Goal: Task Accomplishment & Management: Use online tool/utility

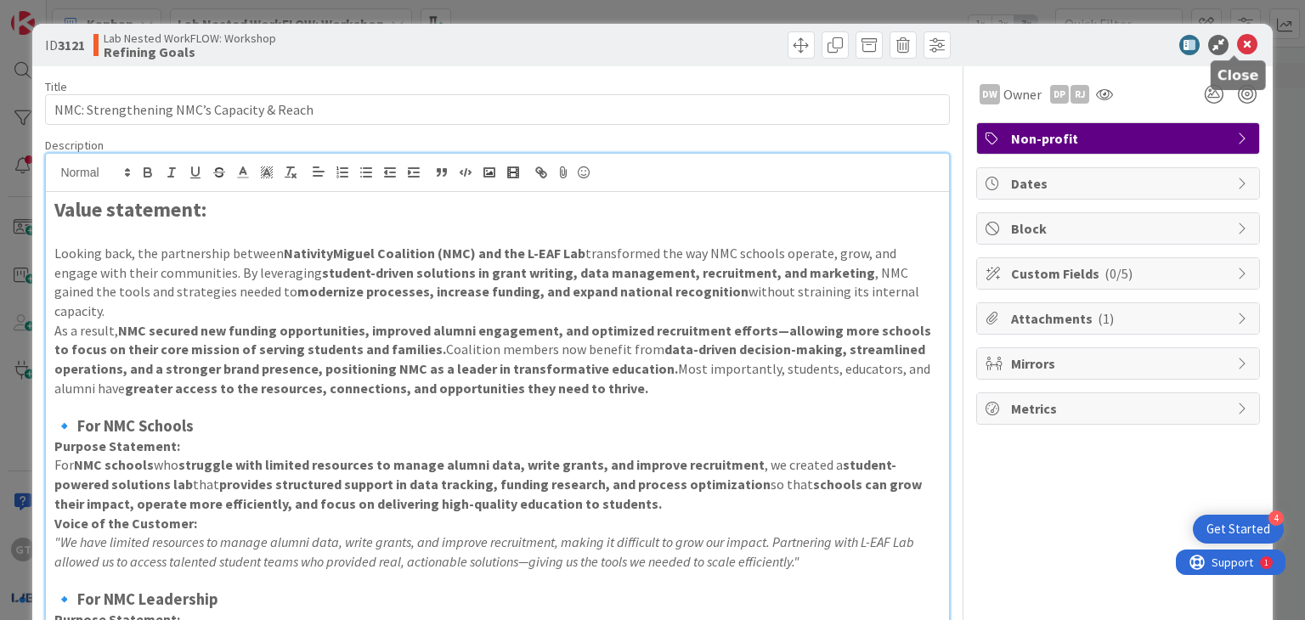
click at [1237, 45] on icon at bounding box center [1247, 45] width 20 height 20
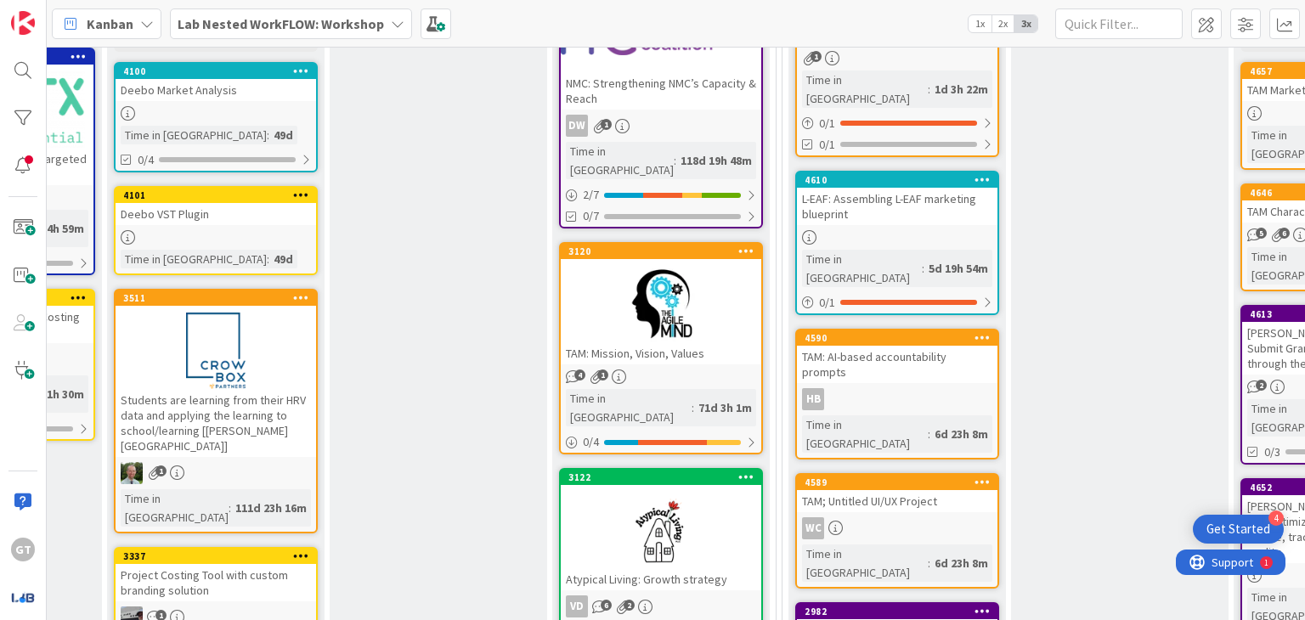
scroll to position [36, 850]
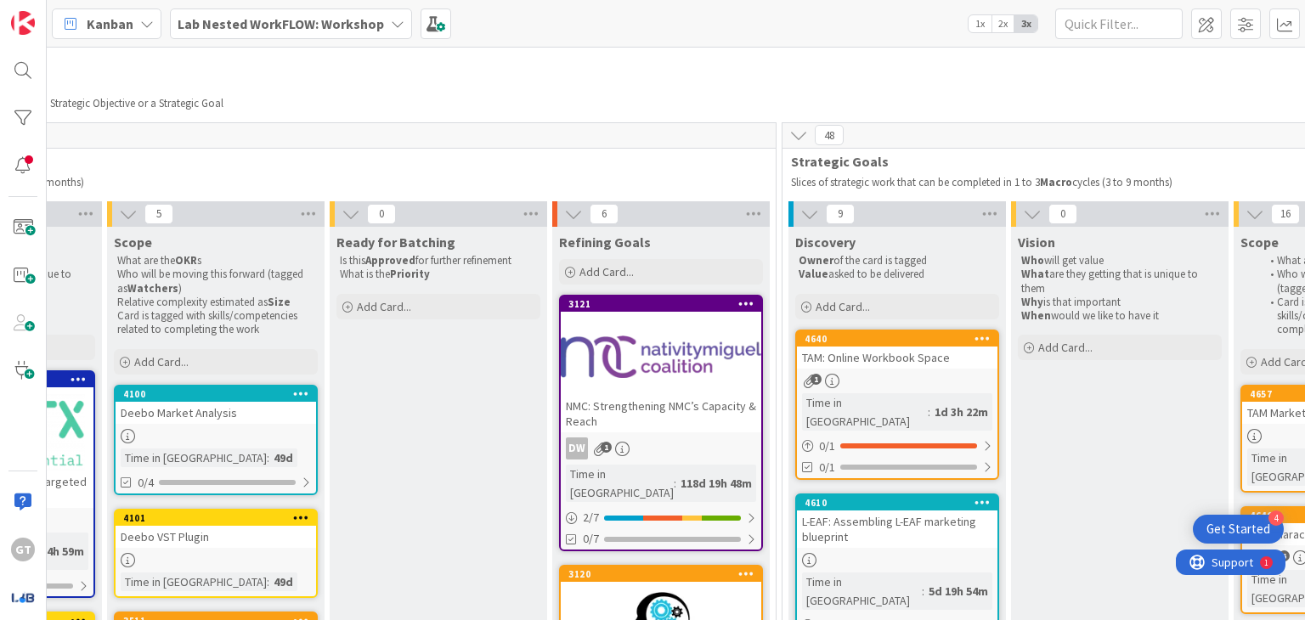
click at [670, 395] on div "NMC: Strengthening NMC’s Capacity & Reach" at bounding box center [661, 413] width 201 height 37
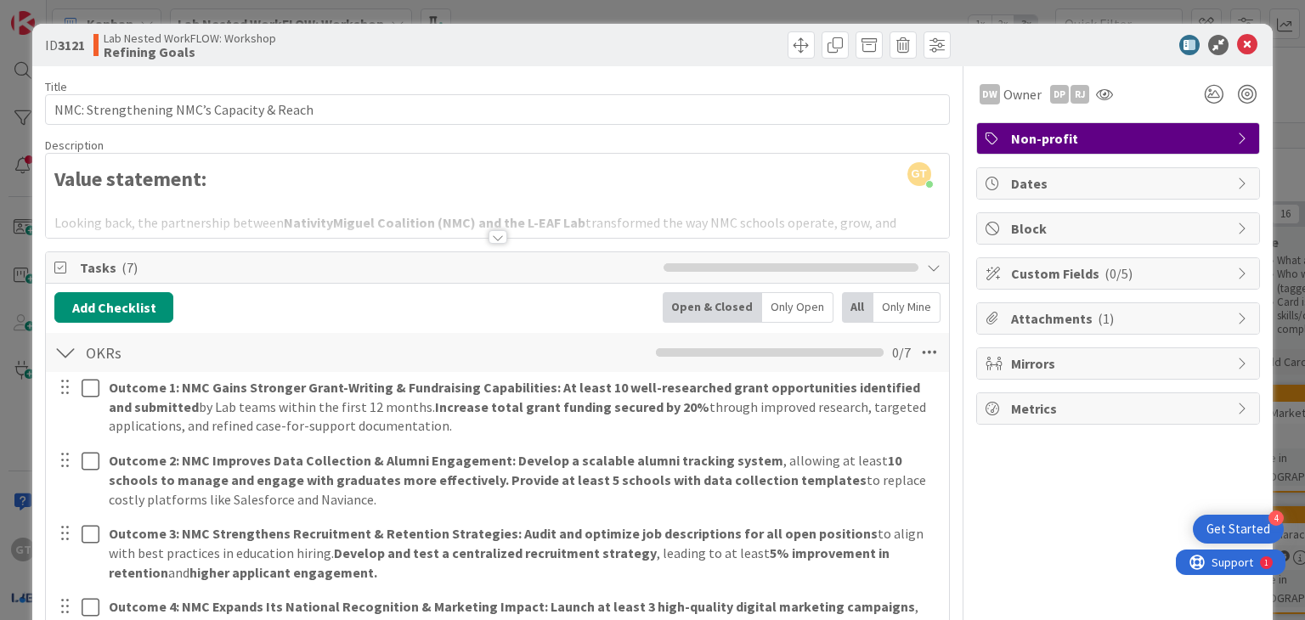
click at [490, 235] on div at bounding box center [498, 237] width 19 height 14
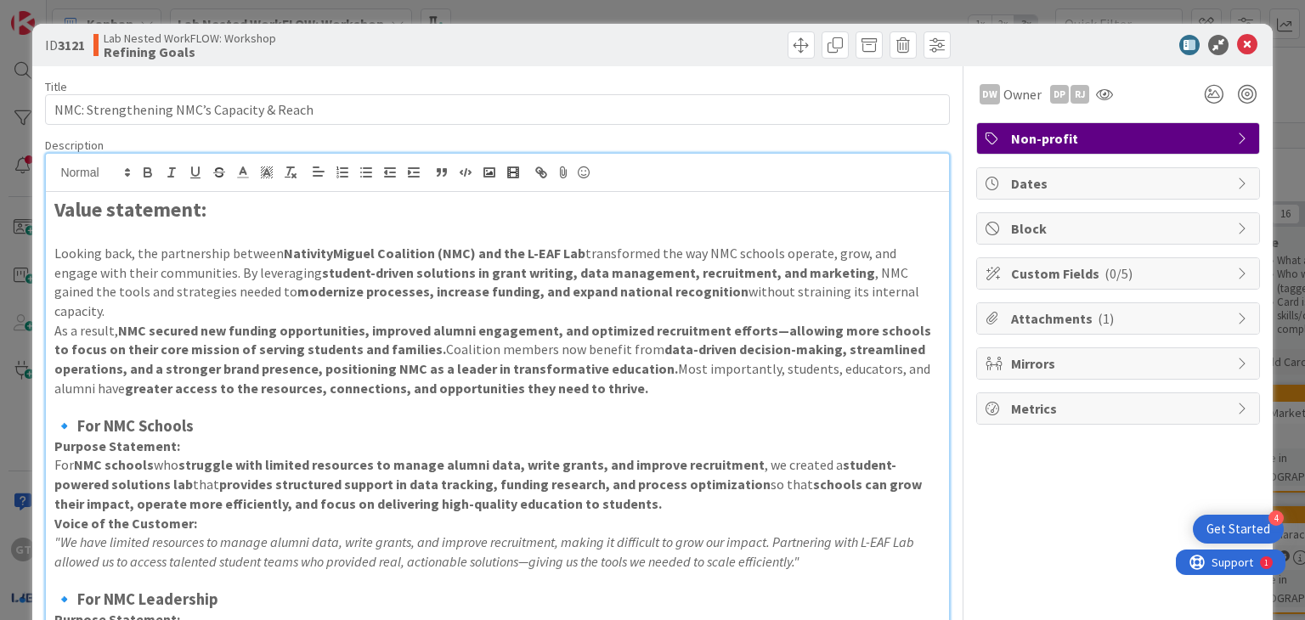
click at [1023, 321] on span "Attachments ( 1 )" at bounding box center [1120, 318] width 218 height 20
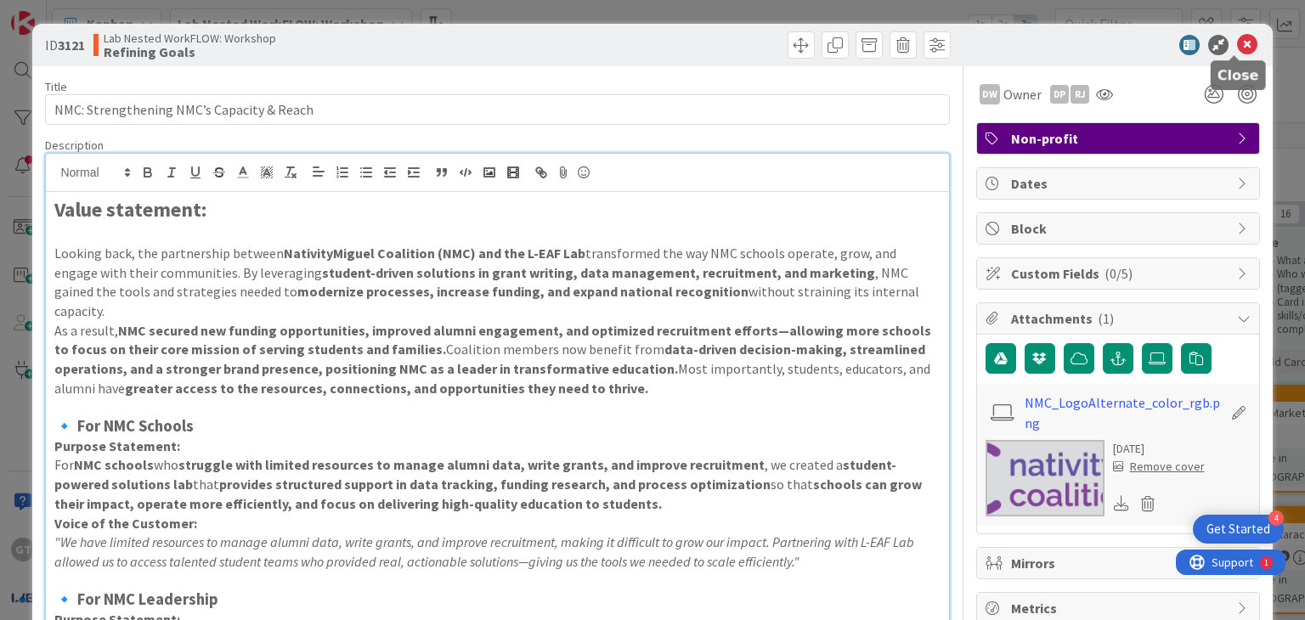
click at [1237, 38] on icon at bounding box center [1247, 45] width 20 height 20
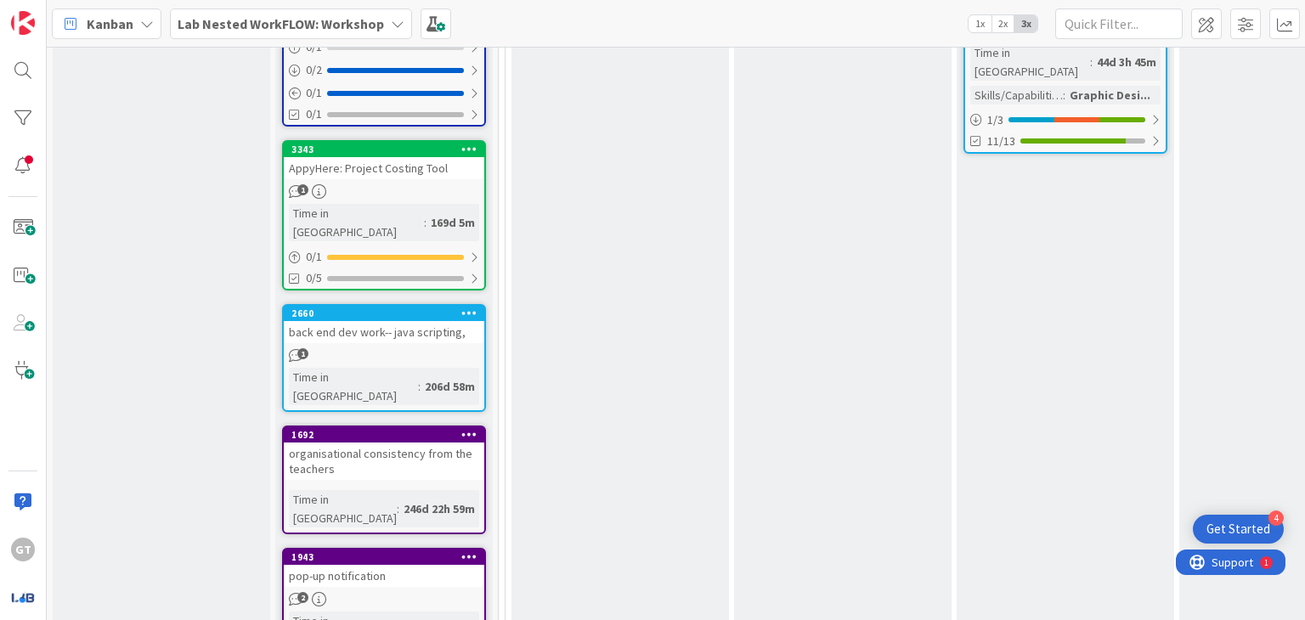
scroll to position [1198, 0]
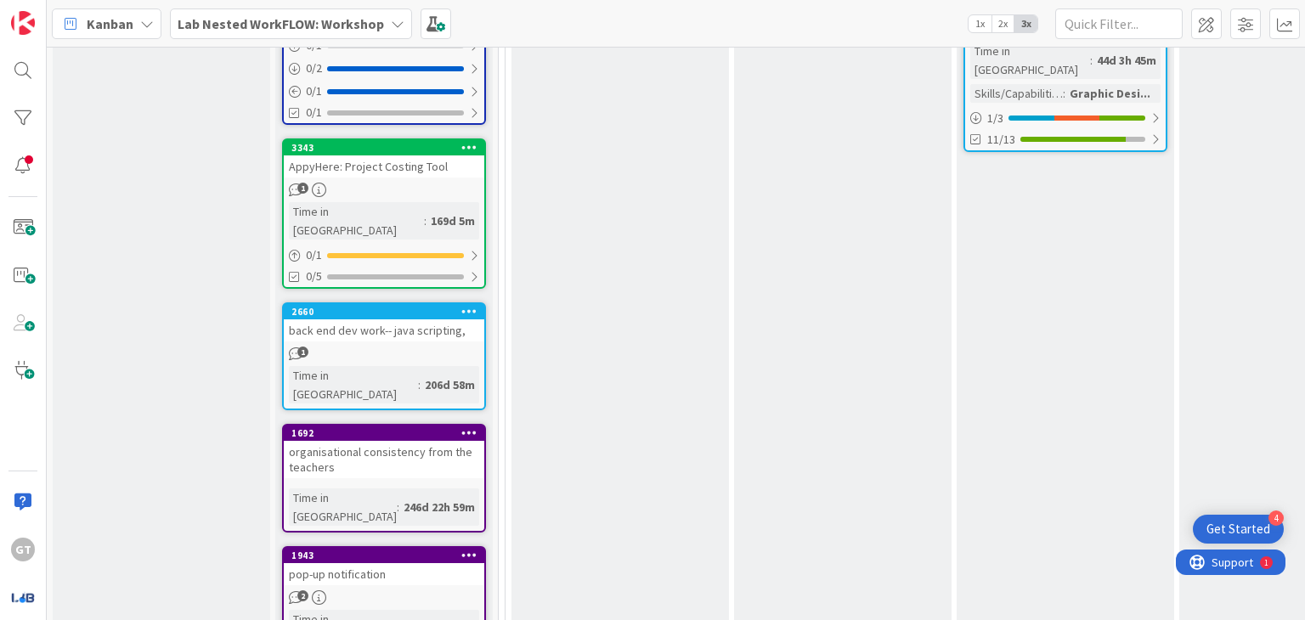
click at [190, 19] on b "Lab Nested WorkFLOW: Workshop" at bounding box center [281, 23] width 207 height 17
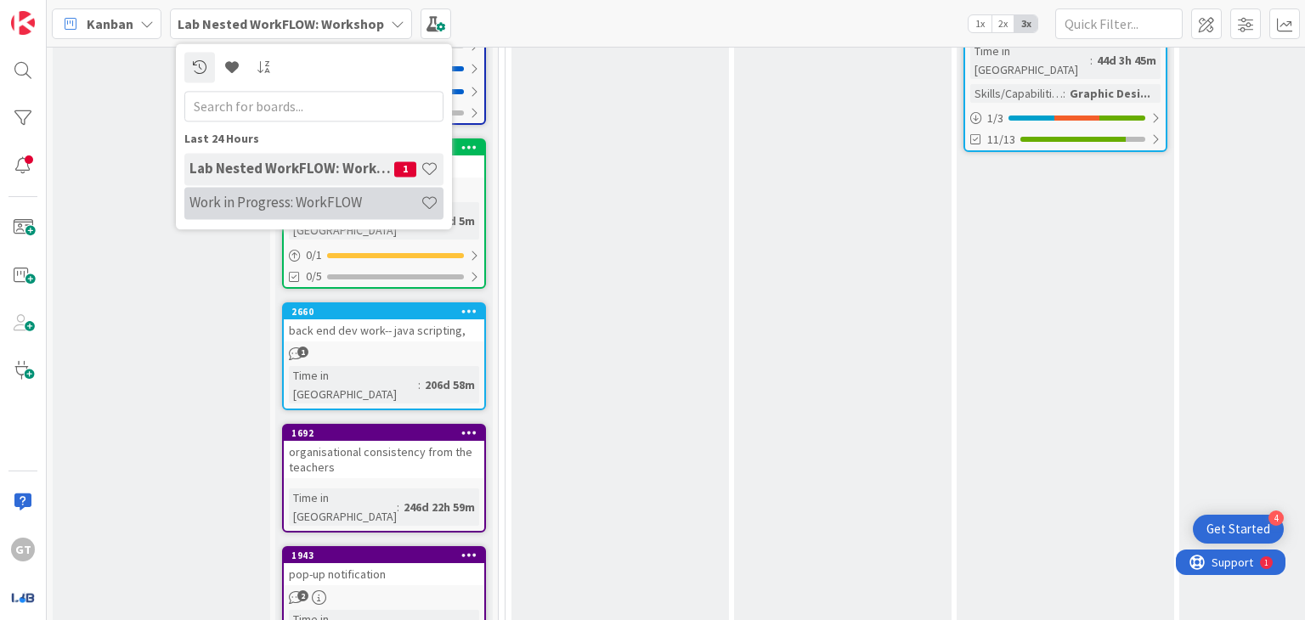
click at [210, 198] on h4 "Work in Progress: WorkFLOW" at bounding box center [305, 203] width 231 height 17
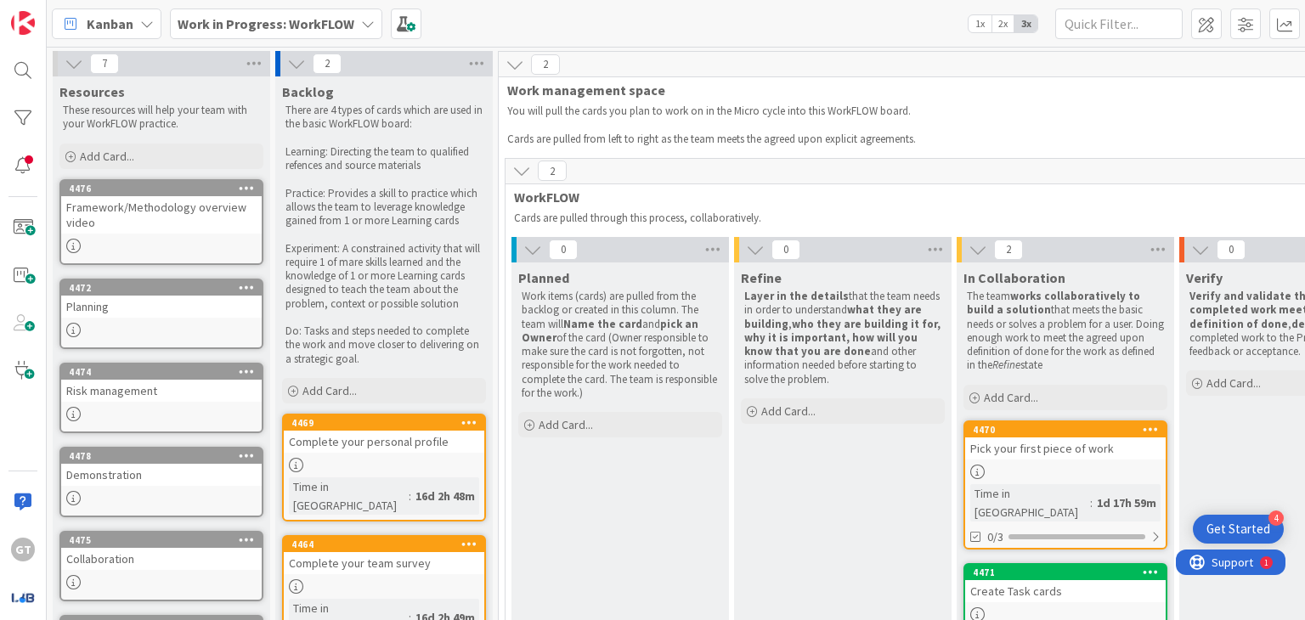
click at [1034, 469] on div at bounding box center [1065, 472] width 201 height 14
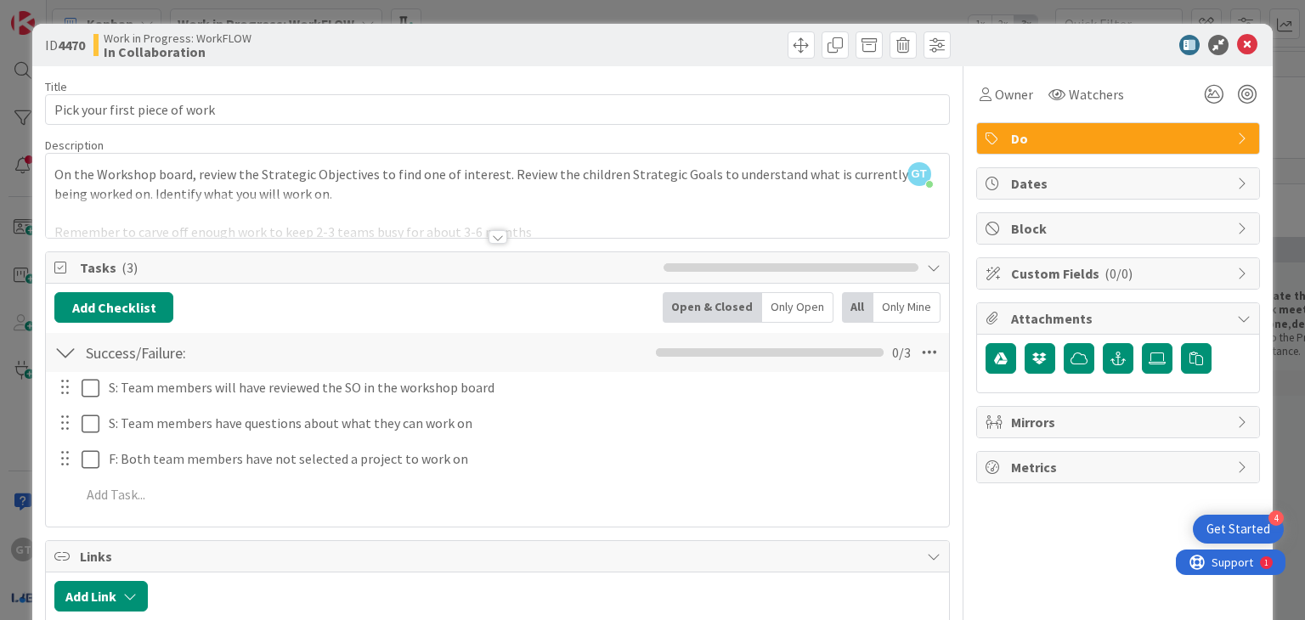
click at [493, 235] on div at bounding box center [498, 237] width 19 height 14
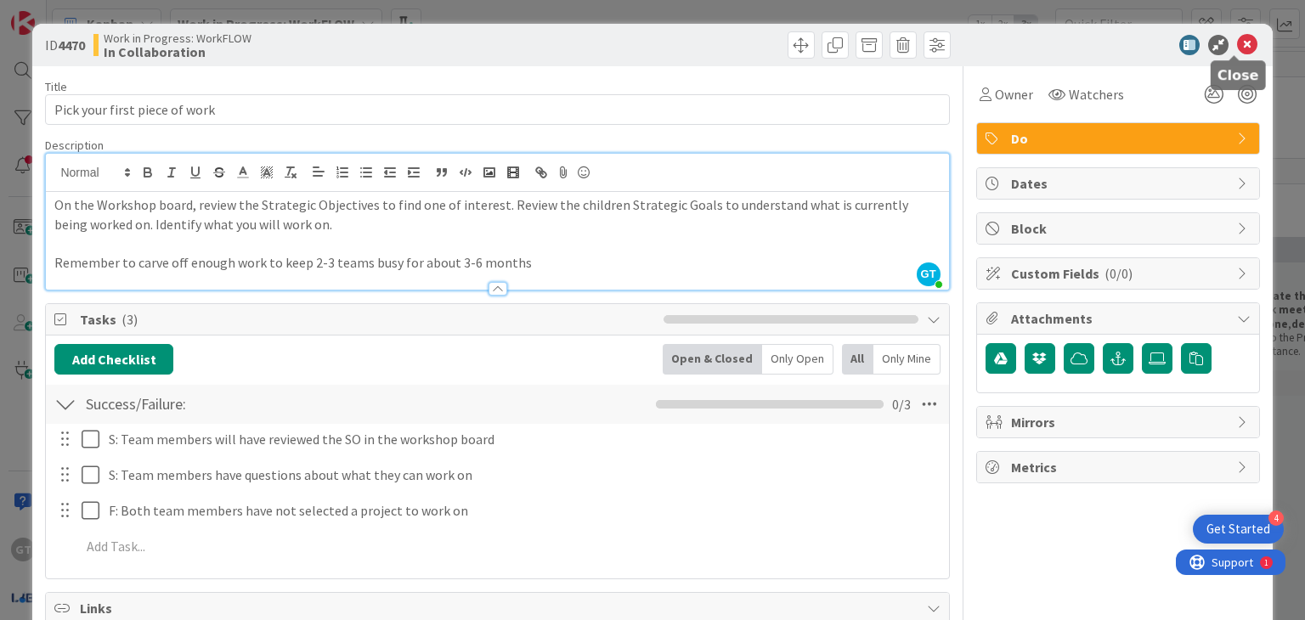
click at [1237, 47] on icon at bounding box center [1247, 45] width 20 height 20
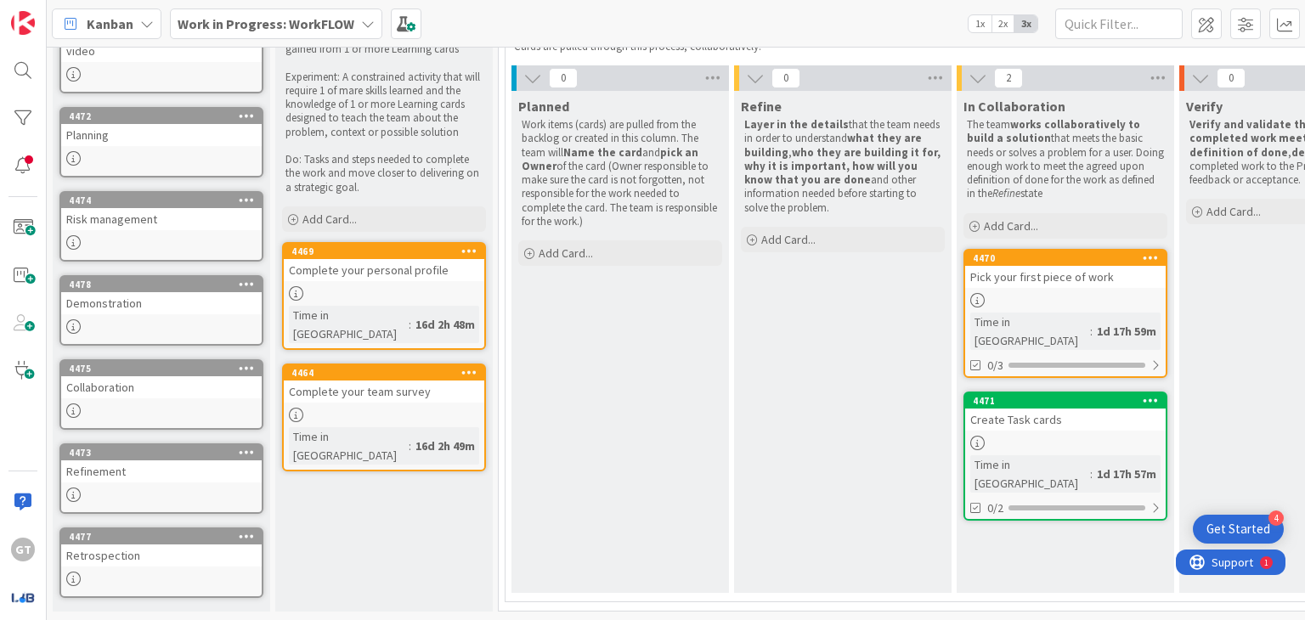
click at [1038, 456] on div "Time in [GEOGRAPHIC_DATA]" at bounding box center [1031, 474] width 120 height 37
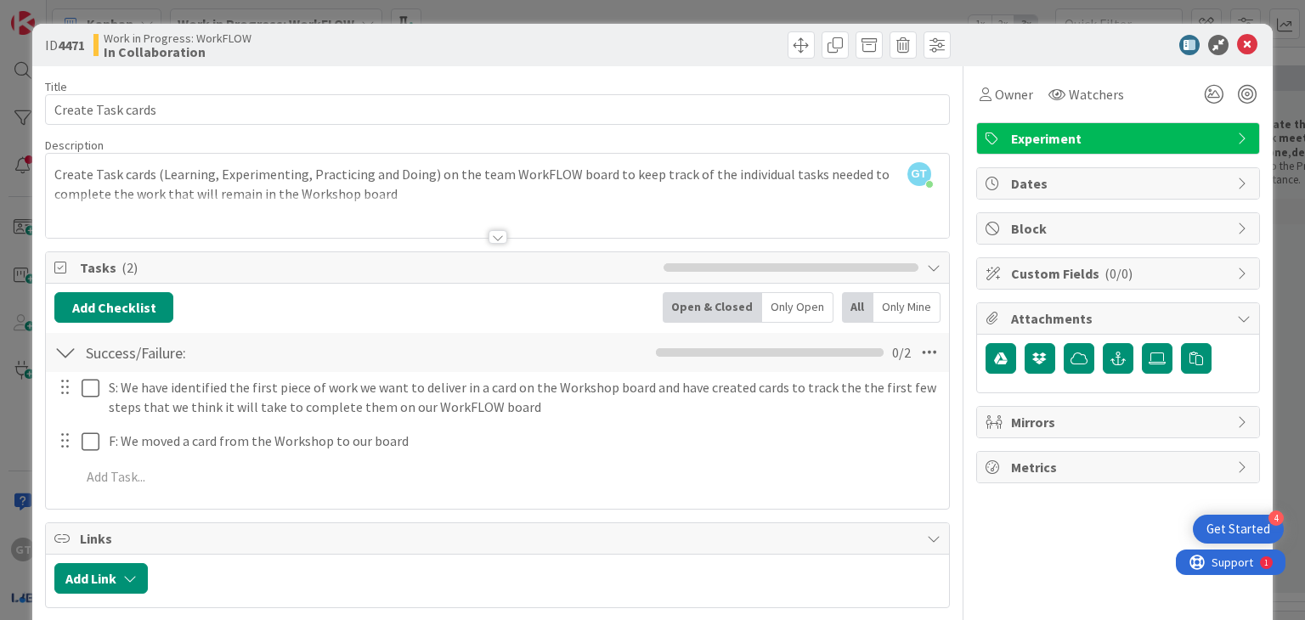
click at [493, 240] on div at bounding box center [498, 237] width 19 height 14
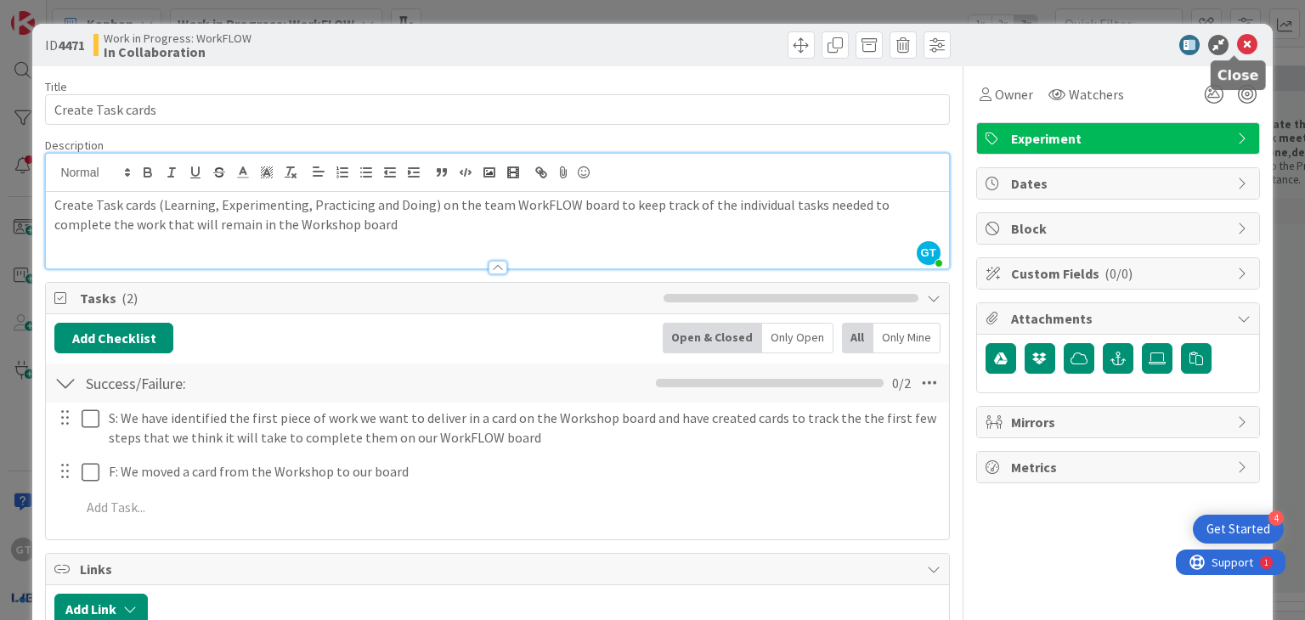
click at [1238, 42] on icon at bounding box center [1247, 45] width 20 height 20
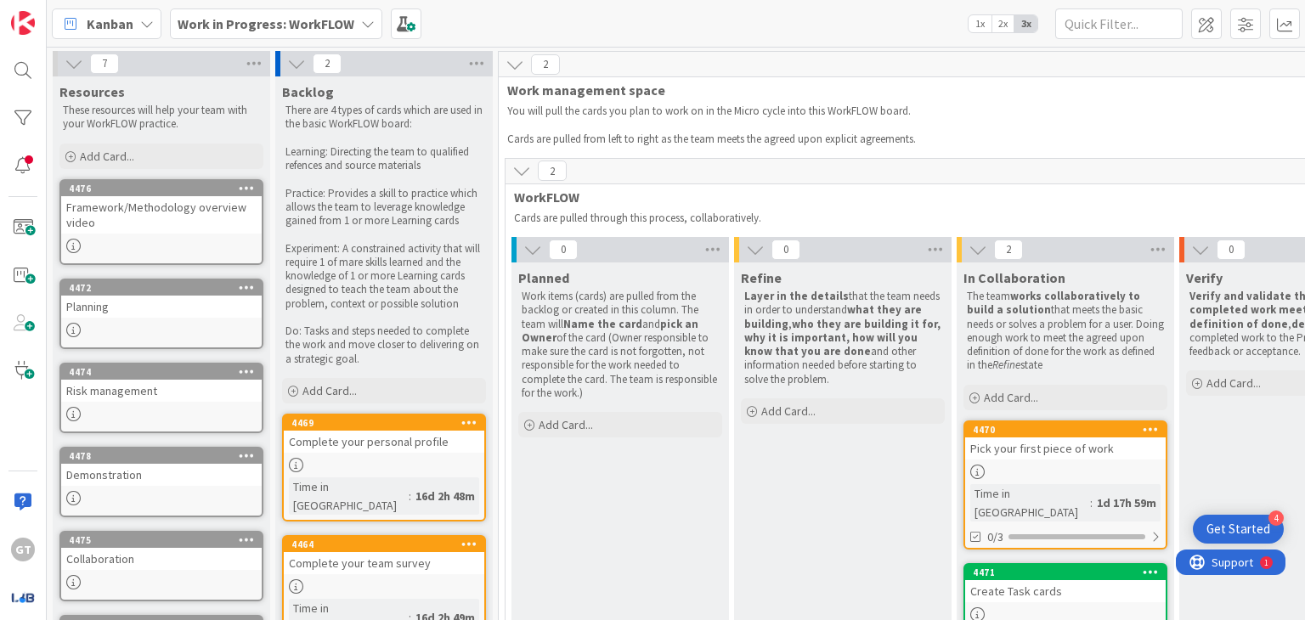
click at [235, 17] on b "Work in Progress: WorkFLOW" at bounding box center [266, 23] width 177 height 17
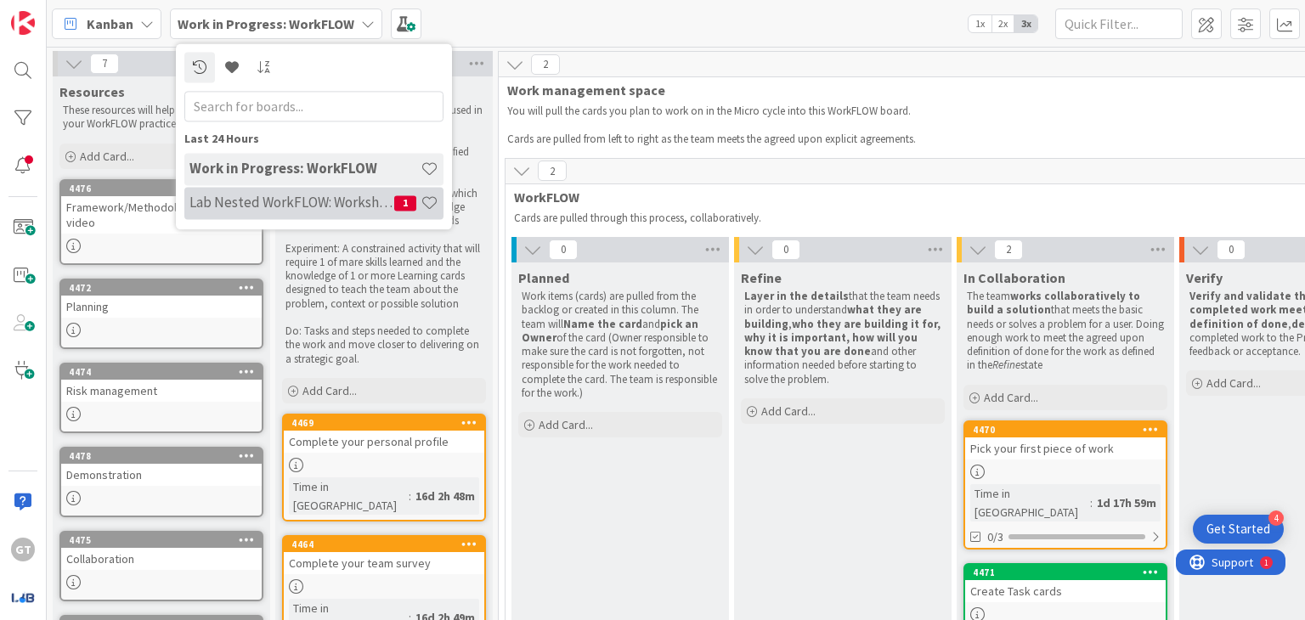
click at [248, 214] on div "Lab Nested WorkFLOW: Workshop 1" at bounding box center [313, 203] width 259 height 32
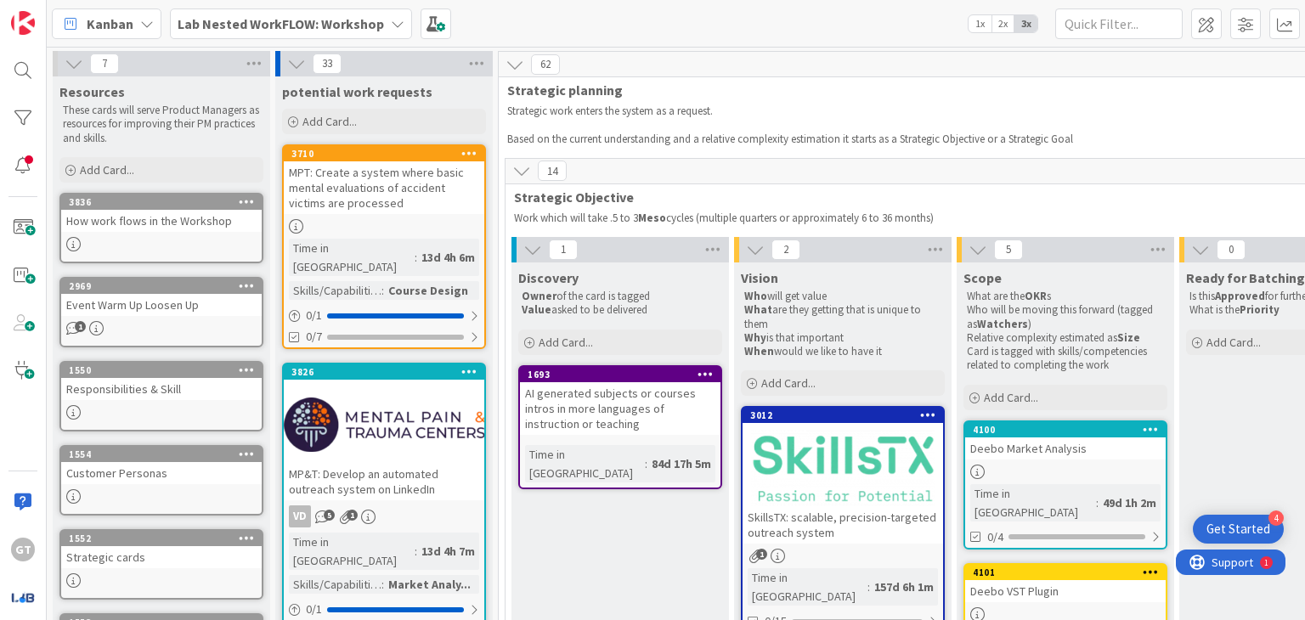
click at [369, 11] on div "Lab Nested WorkFLOW: Workshop" at bounding box center [291, 23] width 242 height 31
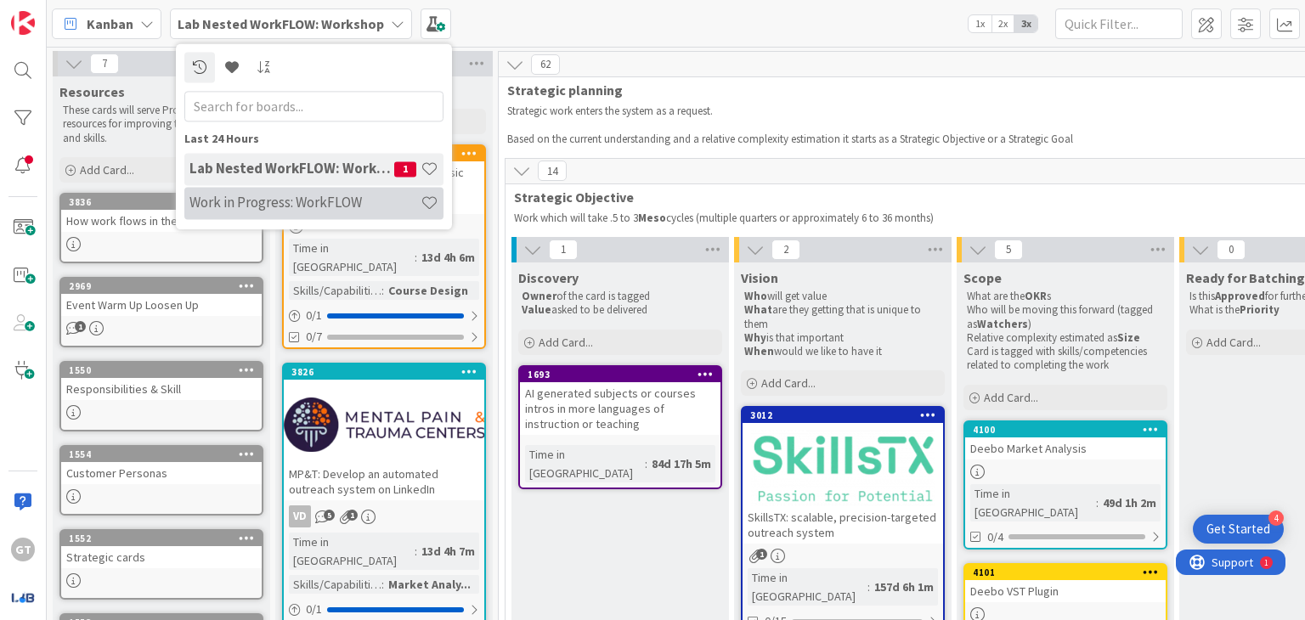
click at [290, 196] on h4 "Work in Progress: WorkFLOW" at bounding box center [305, 203] width 231 height 17
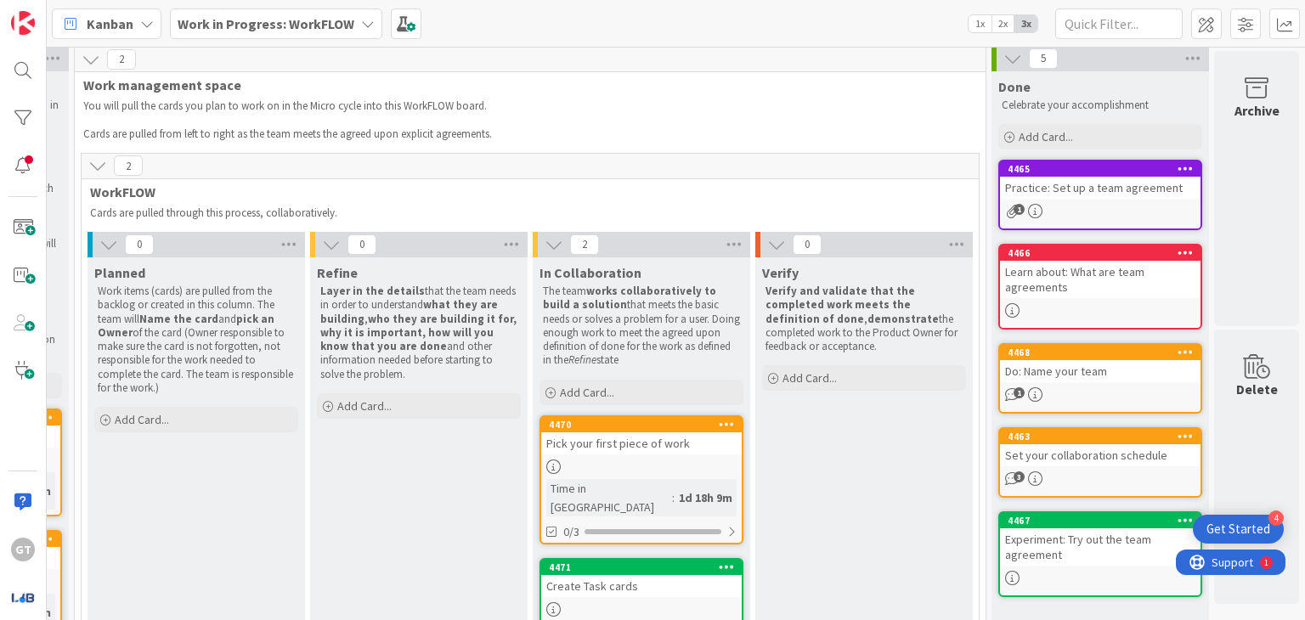
scroll to position [5, 292]
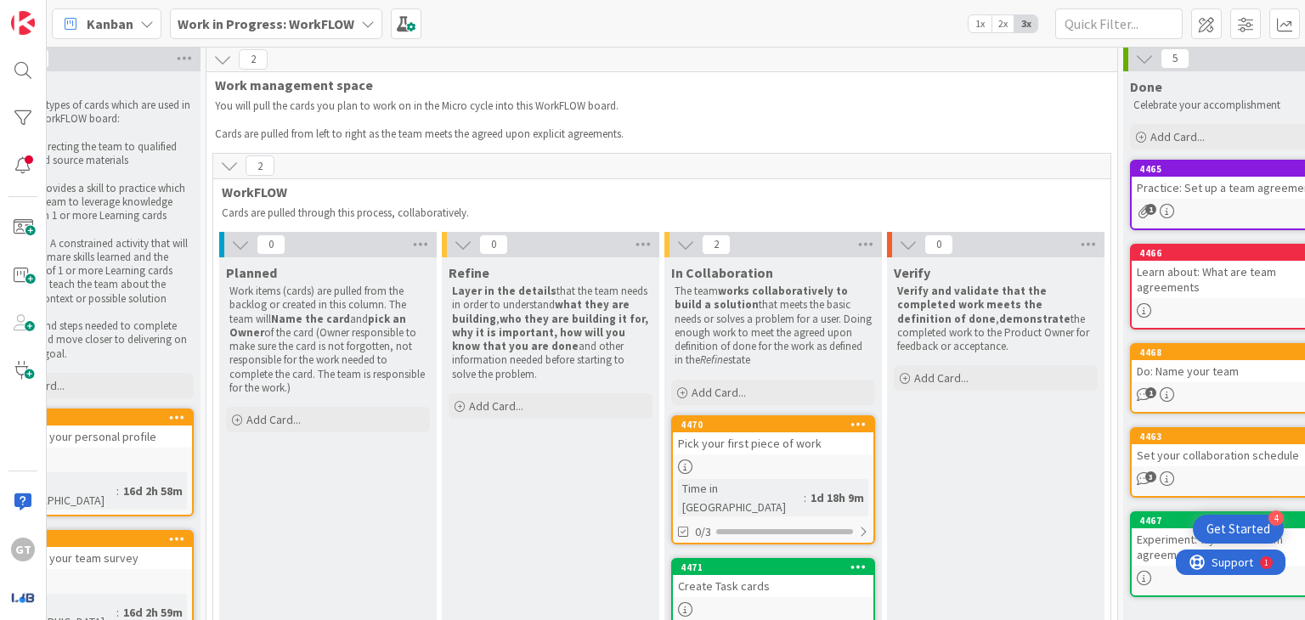
click at [771, 575] on div "Create Task cards" at bounding box center [773, 586] width 201 height 22
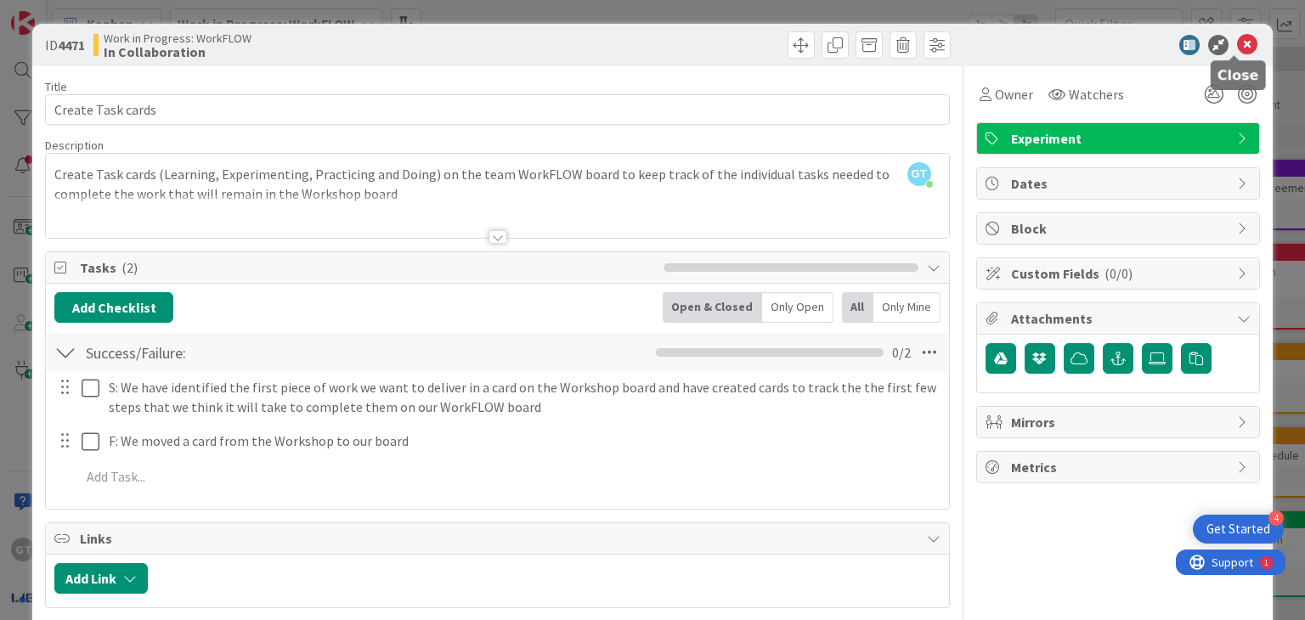
click at [1237, 42] on icon at bounding box center [1247, 45] width 20 height 20
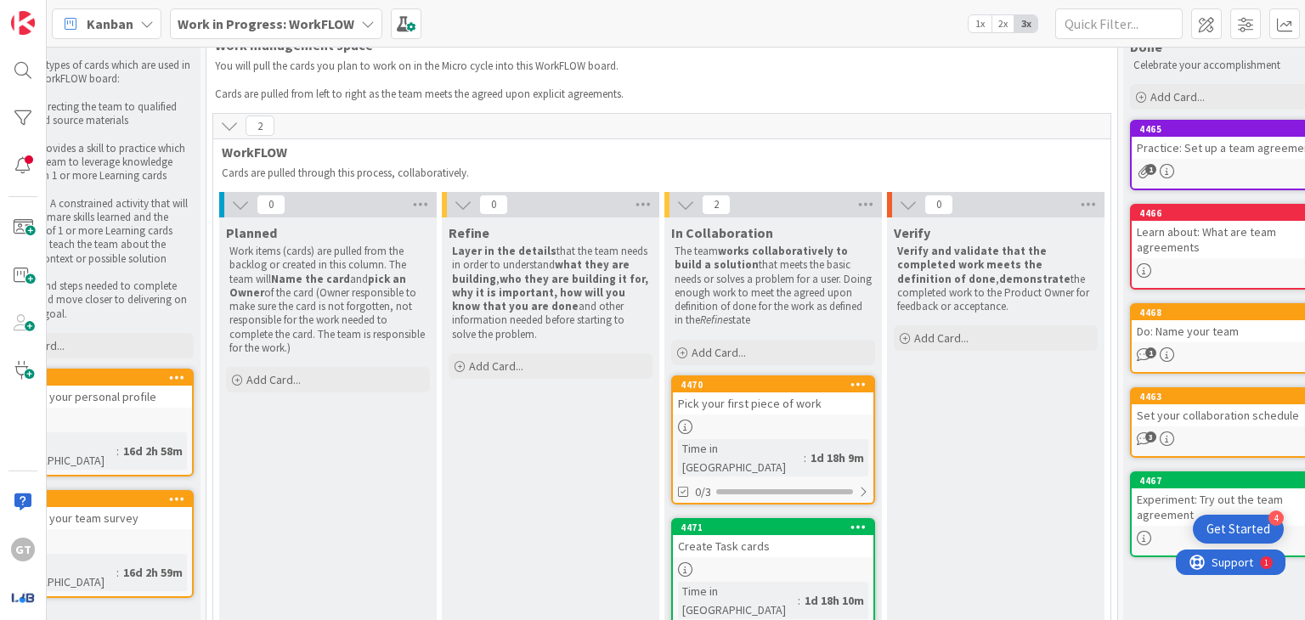
click at [815, 537] on link "4471 Create Task cards Time in Column : 1d 18h 10m 0/2" at bounding box center [773, 582] width 204 height 129
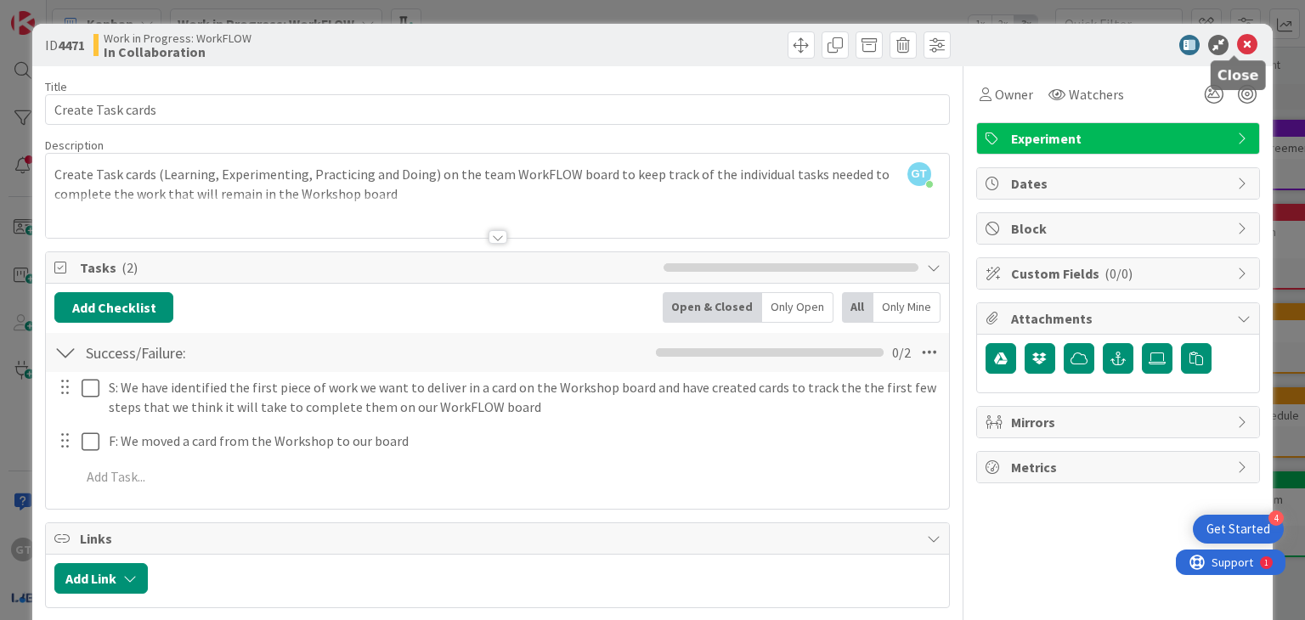
click at [1241, 44] on icon at bounding box center [1247, 45] width 20 height 20
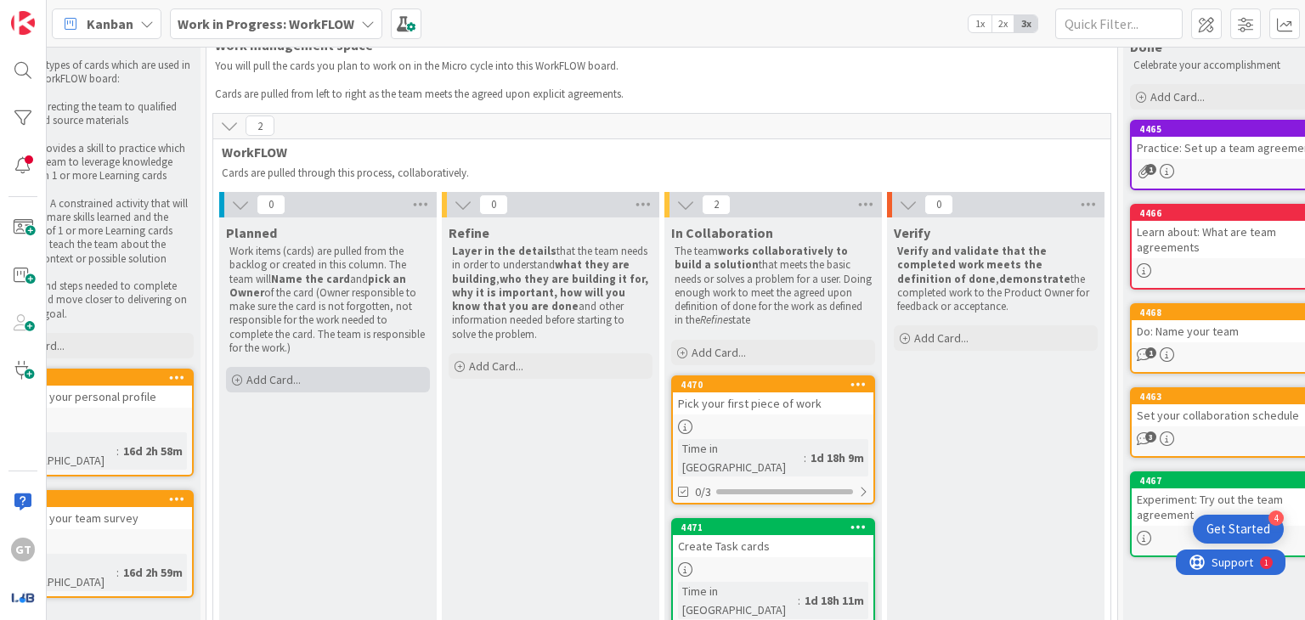
click at [316, 374] on div "Add Card..." at bounding box center [328, 379] width 204 height 25
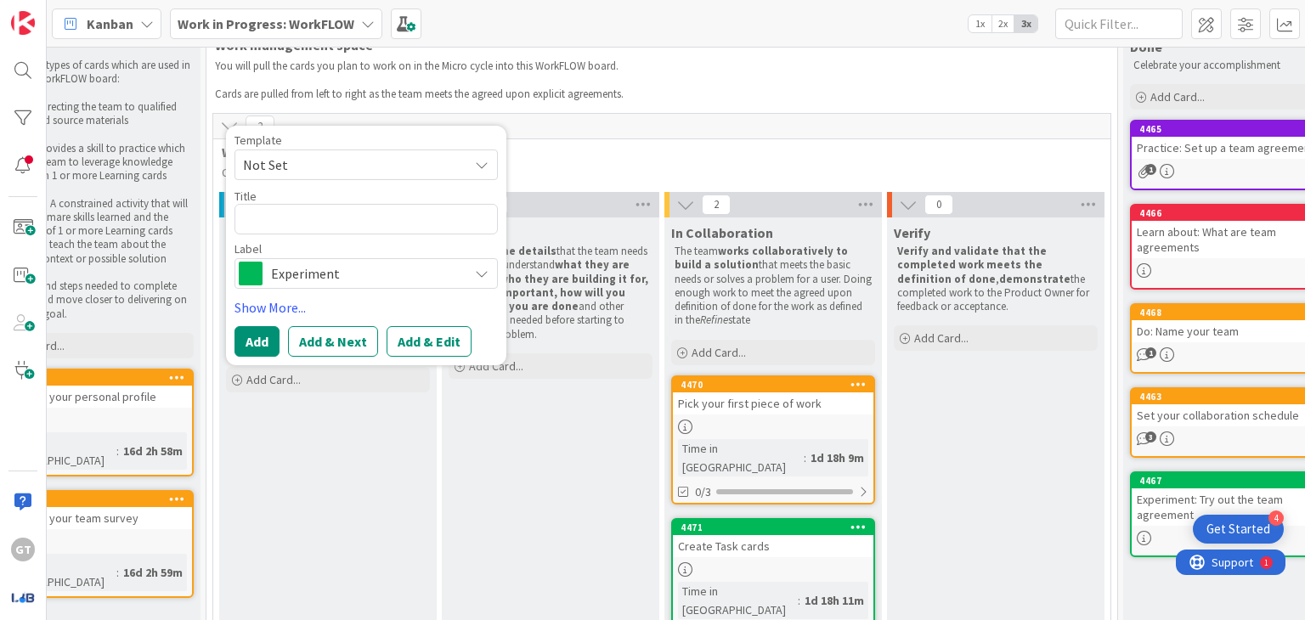
click at [286, 269] on span "Experiment" at bounding box center [365, 274] width 189 height 24
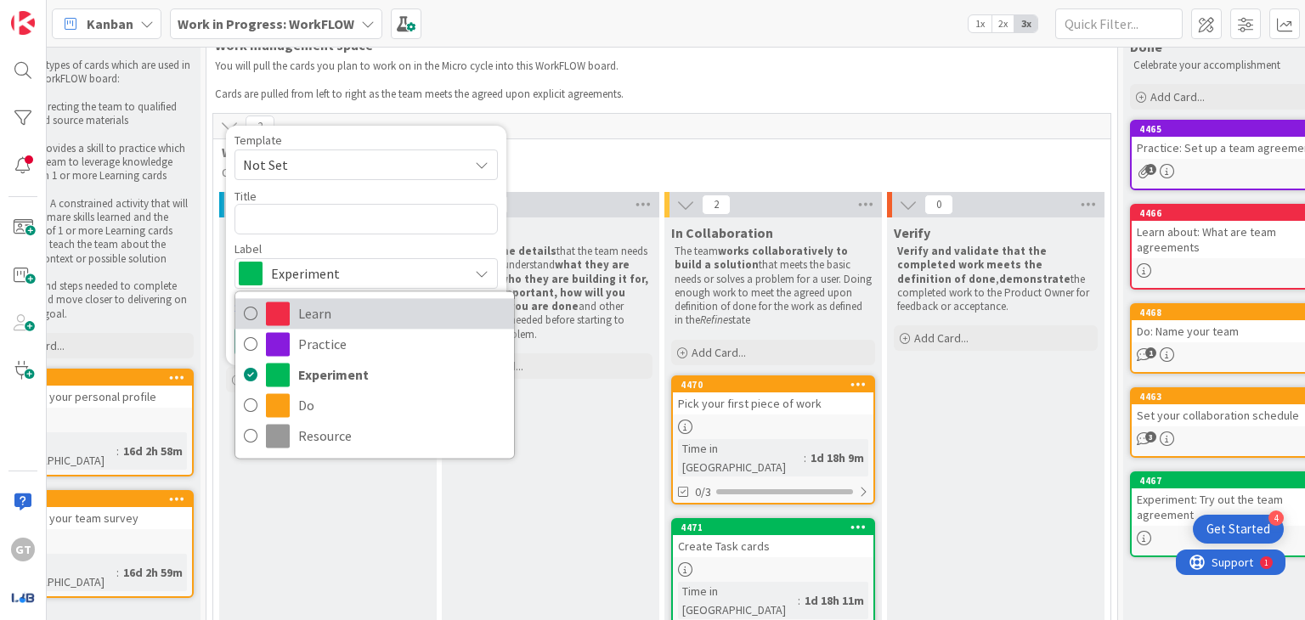
click at [282, 317] on span at bounding box center [278, 314] width 24 height 24
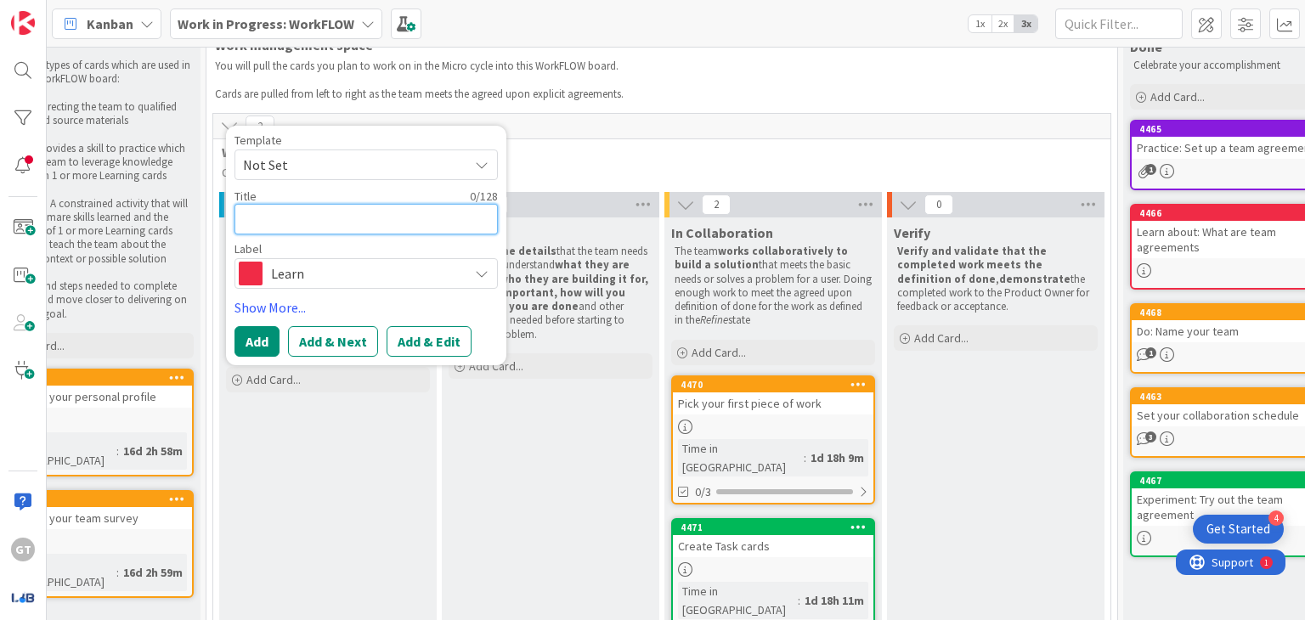
click at [320, 213] on textarea at bounding box center [366, 219] width 263 height 31
click at [286, 298] on link "Show More..." at bounding box center [366, 307] width 263 height 20
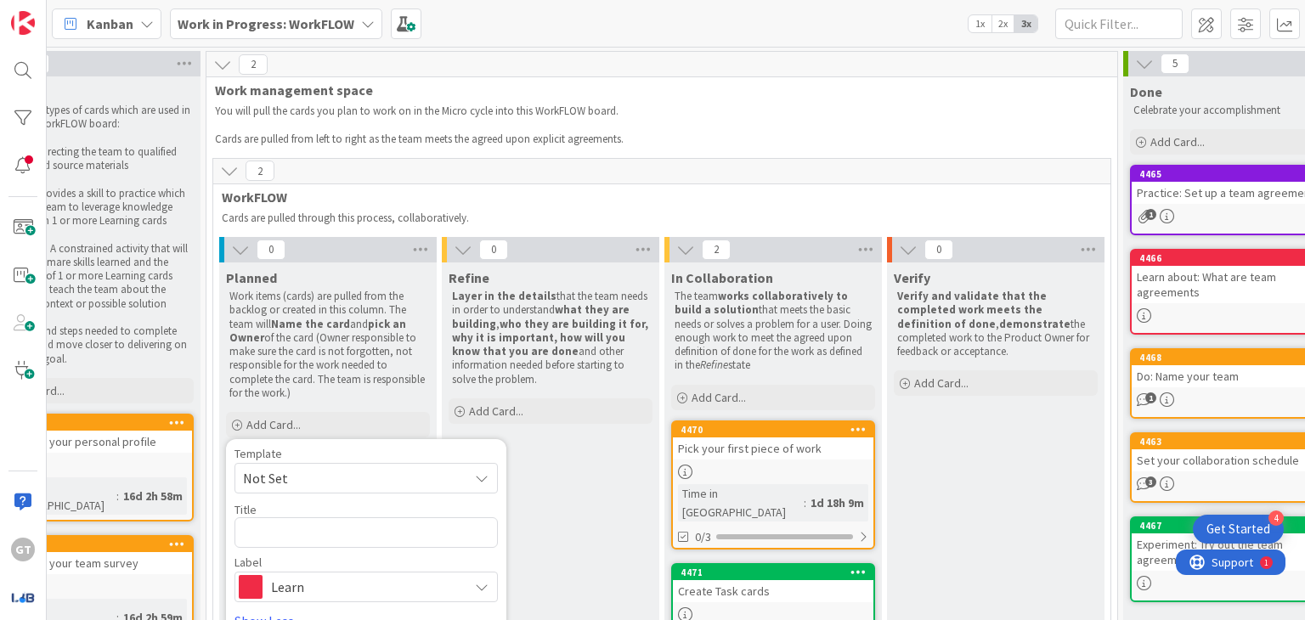
scroll to position [236, 292]
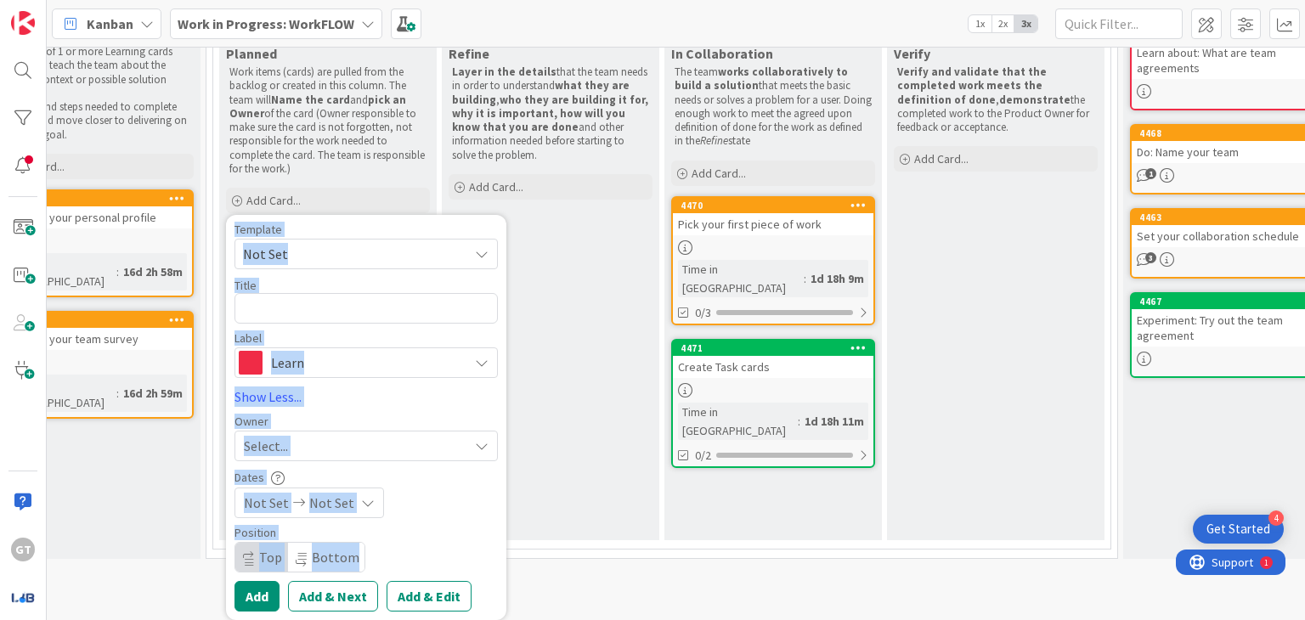
drag, startPoint x: 234, startPoint y: 216, endPoint x: 360, endPoint y: 543, distance: 350.8
click at [360, 543] on div "Template Not Set Title 0 / 128 Label Learn Learn Practice Experiment Do Resourc…" at bounding box center [366, 418] width 263 height 388
copy div "Template Not Set Title 0 / 128 Label Learn Learn Practice Experiment Do Resourc…"
click at [350, 299] on textarea at bounding box center [366, 308] width 263 height 31
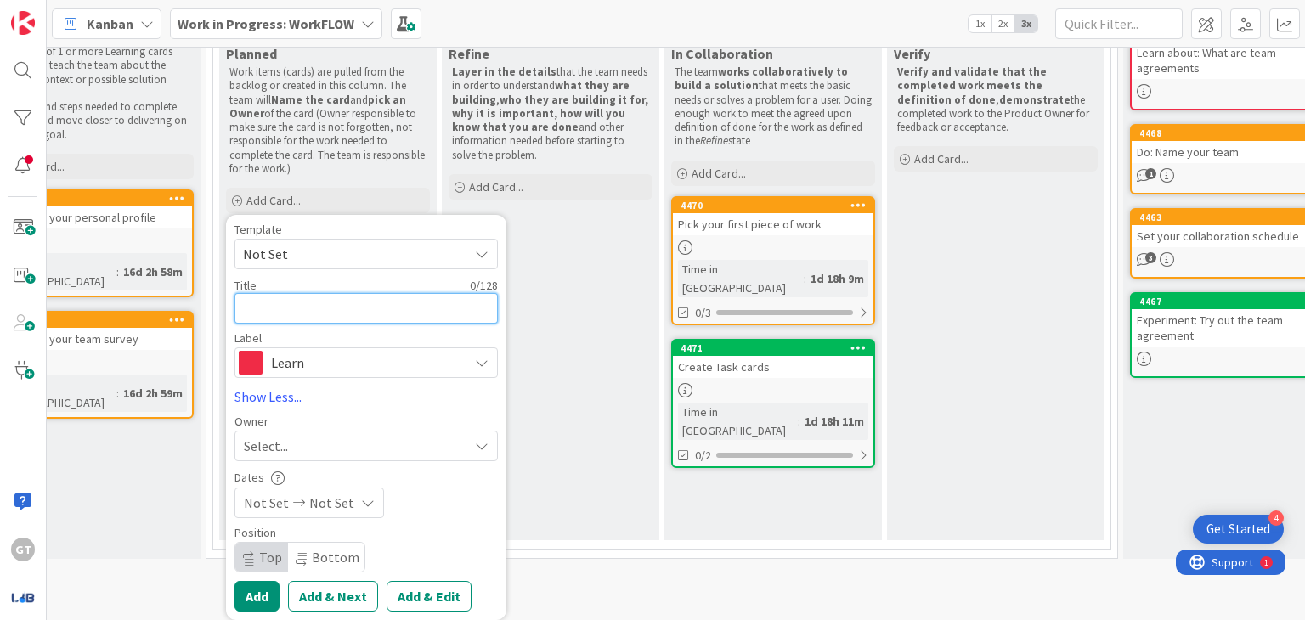
paste textarea "Research NMC's Current Digital Marketing"
type textarea "x"
type textarea "Research NMC's Current Digital Marketing"
click at [336, 436] on div "Select..." at bounding box center [356, 446] width 224 height 20
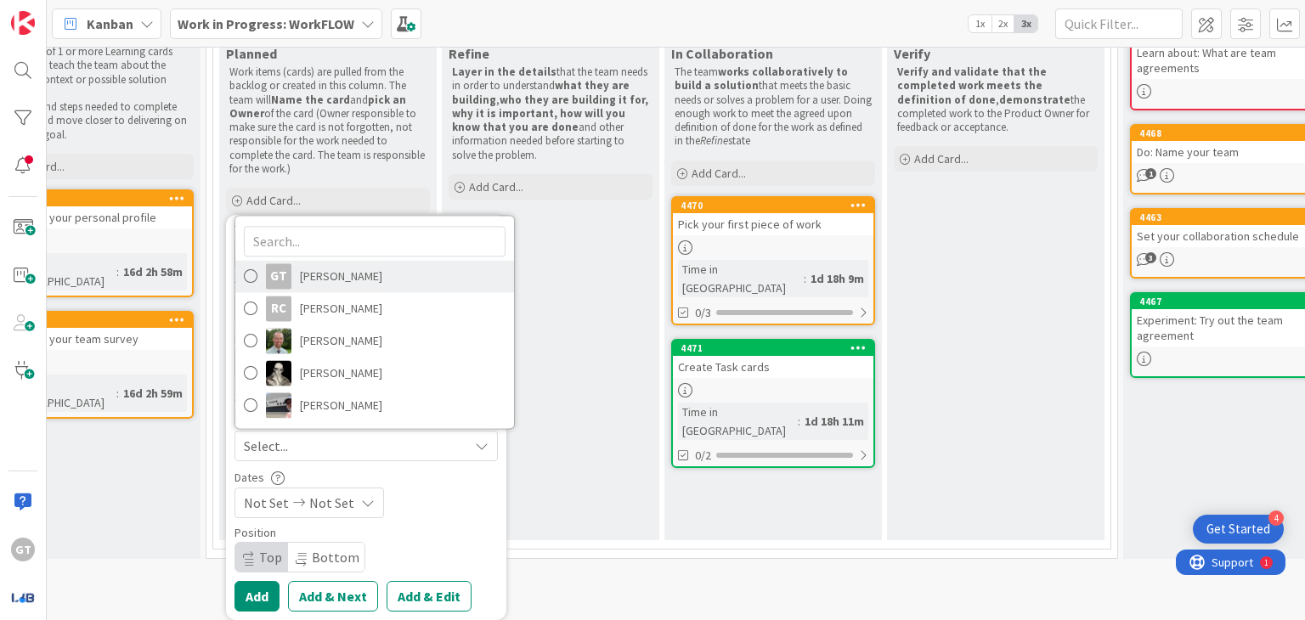
click at [346, 266] on span "[PERSON_NAME]" at bounding box center [341, 275] width 82 height 25
type textarea "x"
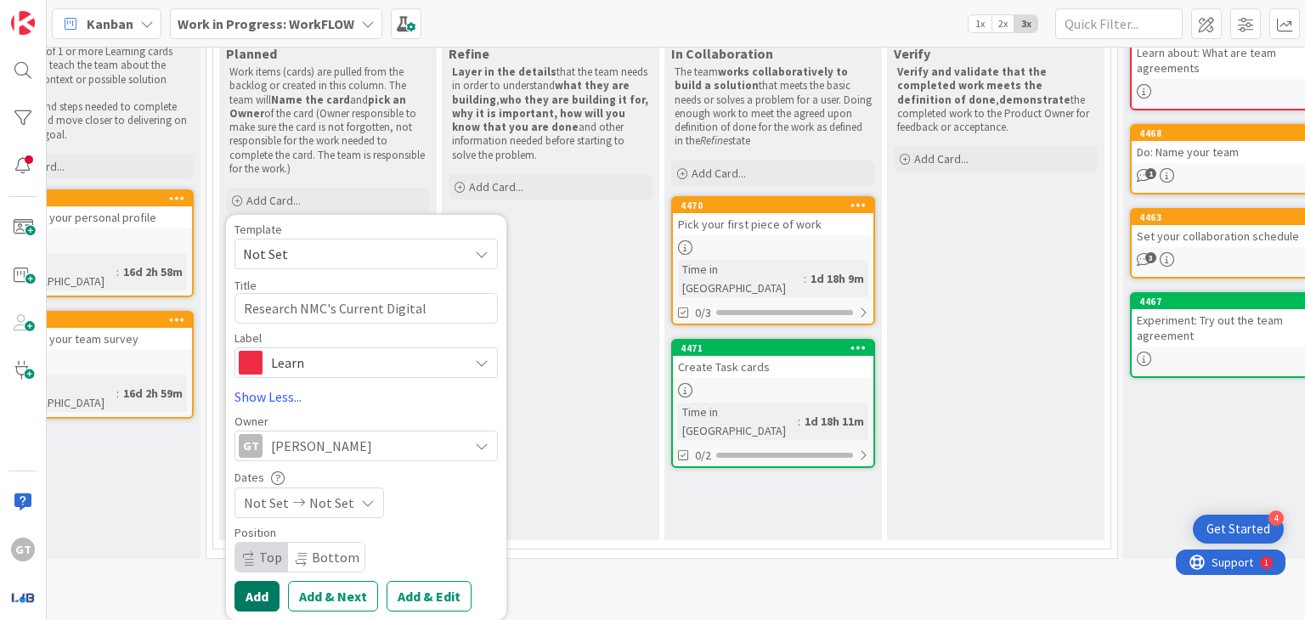
click at [252, 586] on button "Add" at bounding box center [257, 596] width 45 height 31
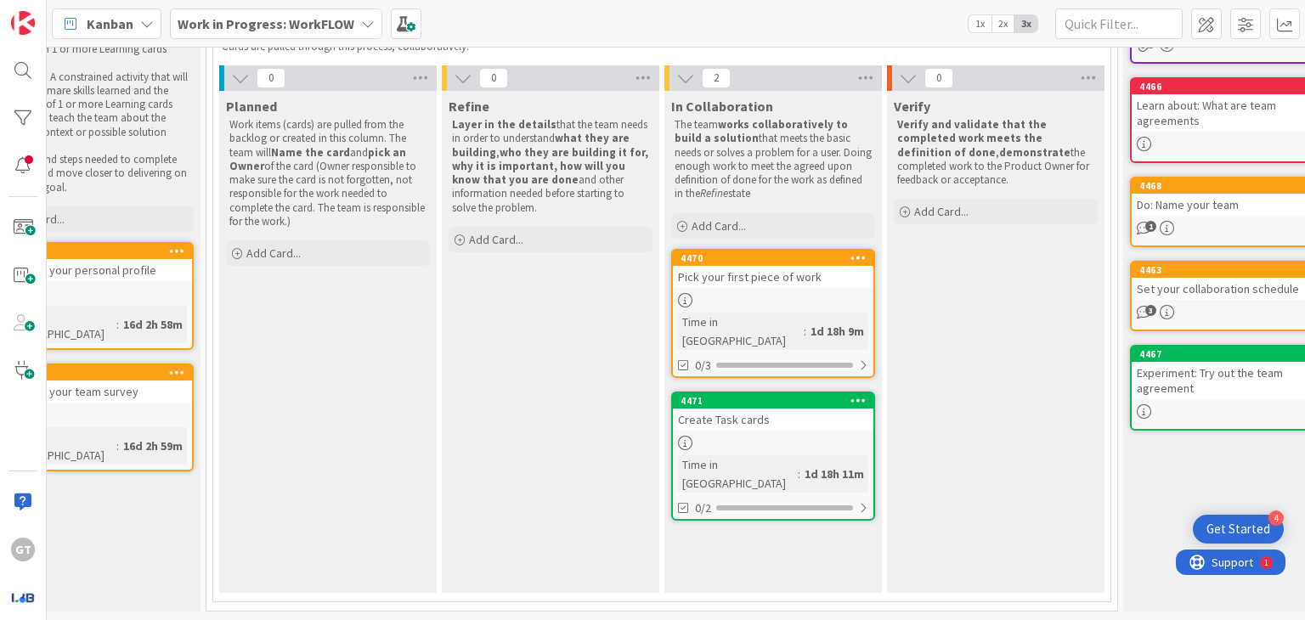
scroll to position [179, 292]
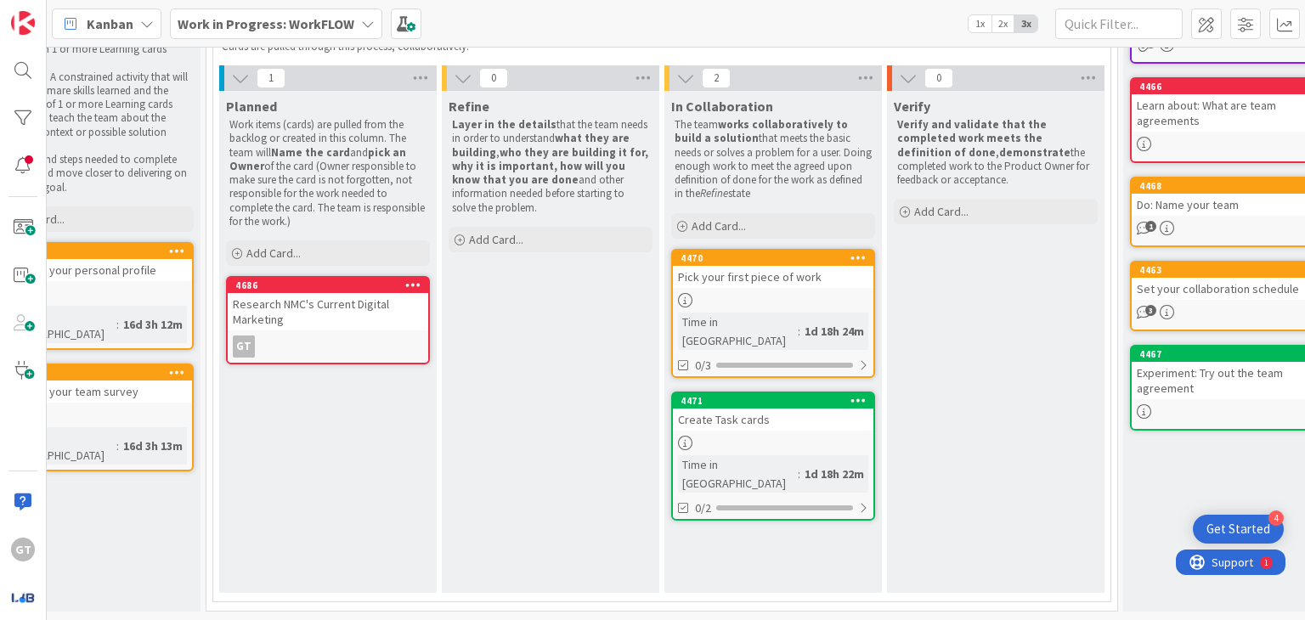
click at [308, 296] on div "Research NMC's Current Digital Marketing" at bounding box center [328, 311] width 201 height 37
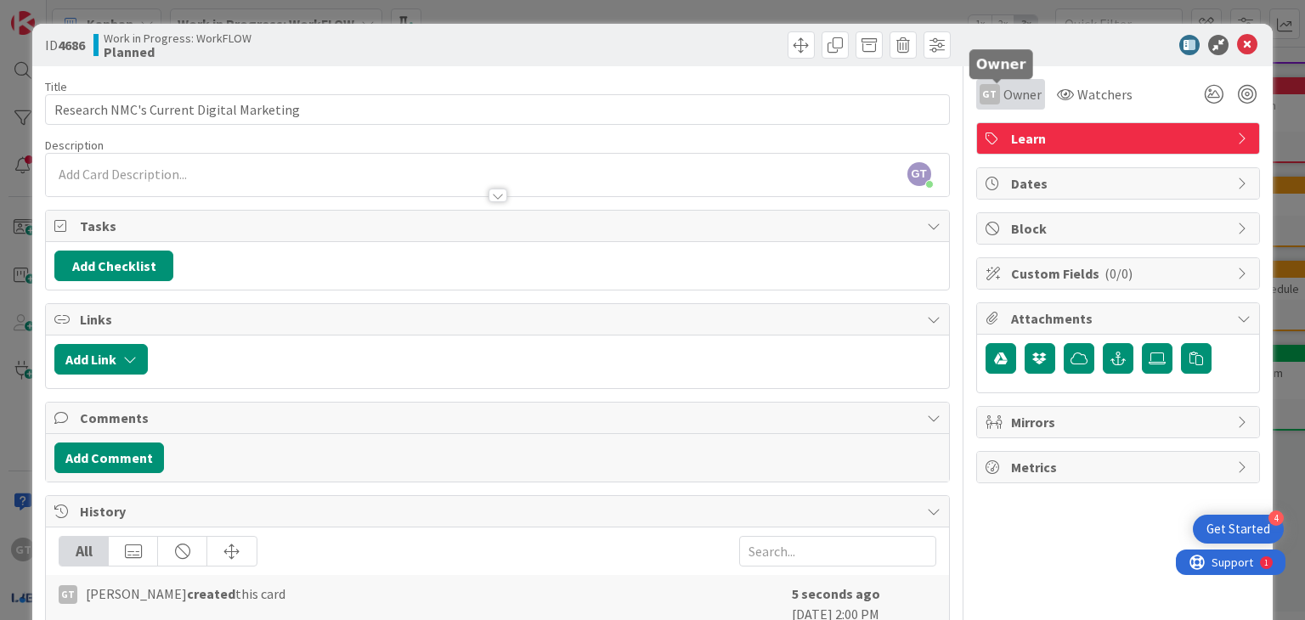
click at [1004, 94] on span "Owner" at bounding box center [1023, 94] width 38 height 20
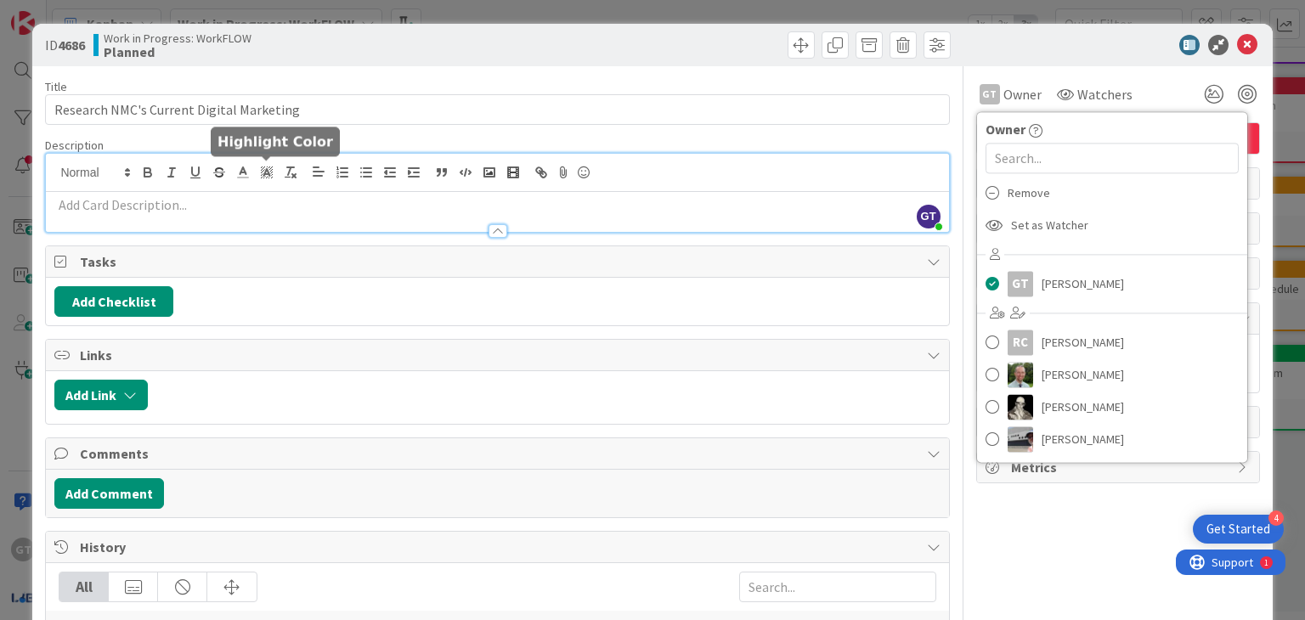
click at [264, 164] on div "GT [PERSON_NAME] just joined" at bounding box center [497, 193] width 903 height 78
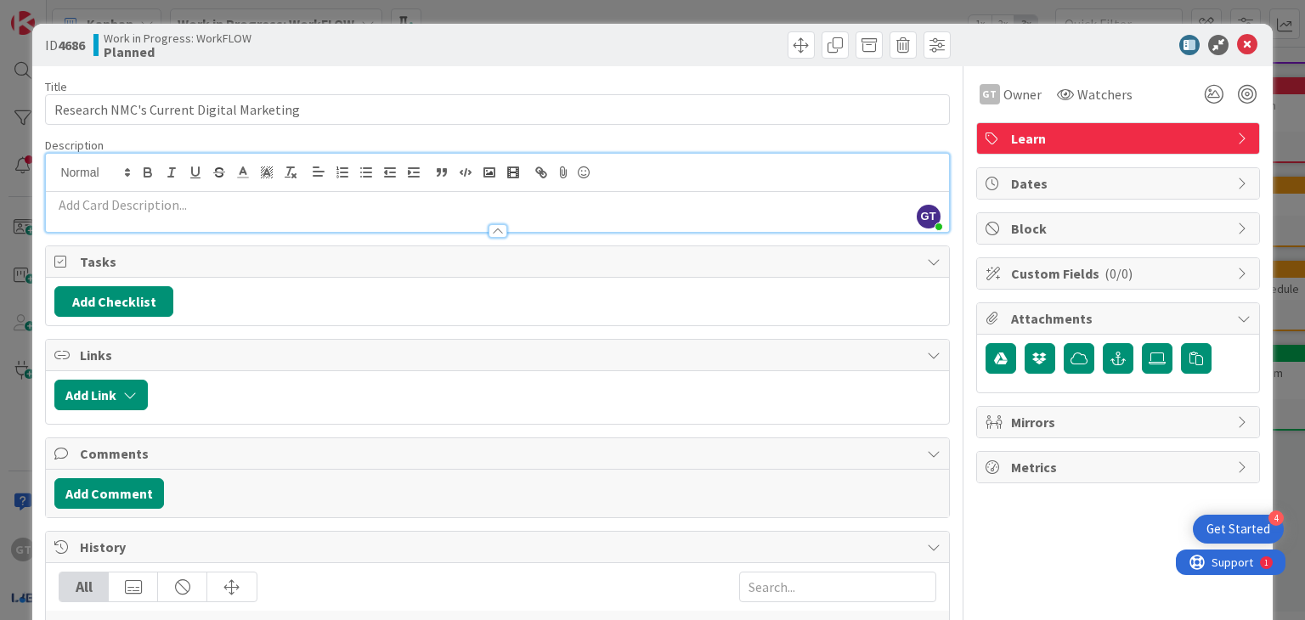
click at [234, 214] on div at bounding box center [497, 223] width 903 height 18
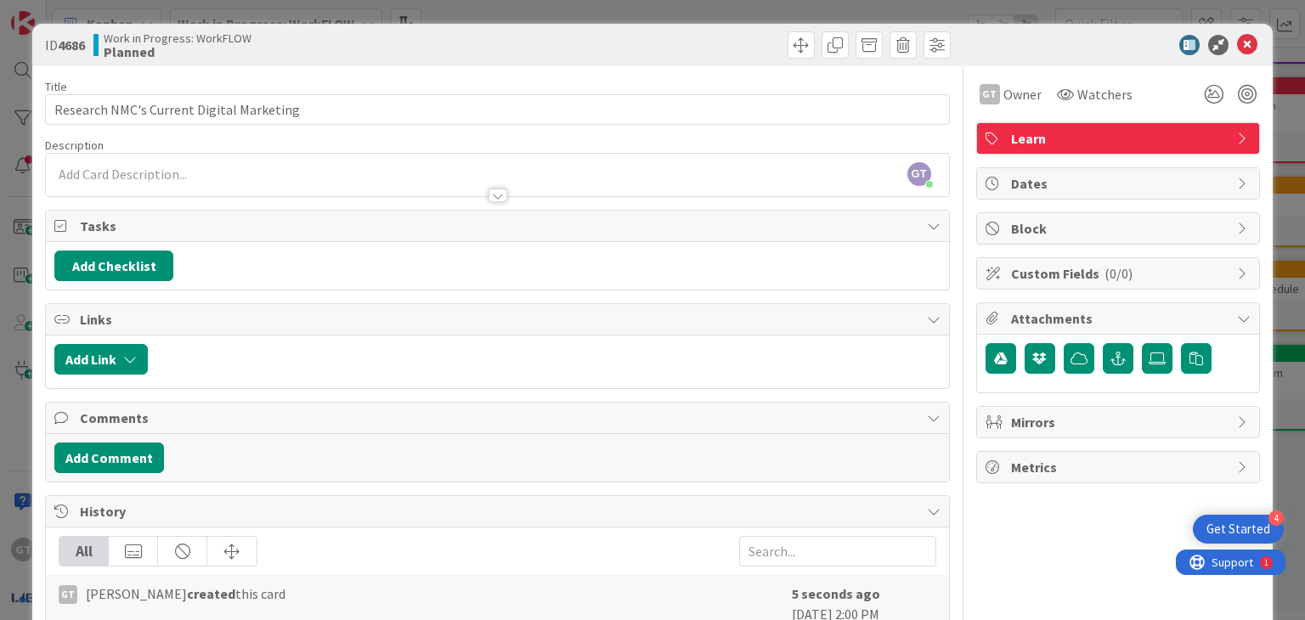
click at [489, 189] on div at bounding box center [498, 196] width 19 height 14
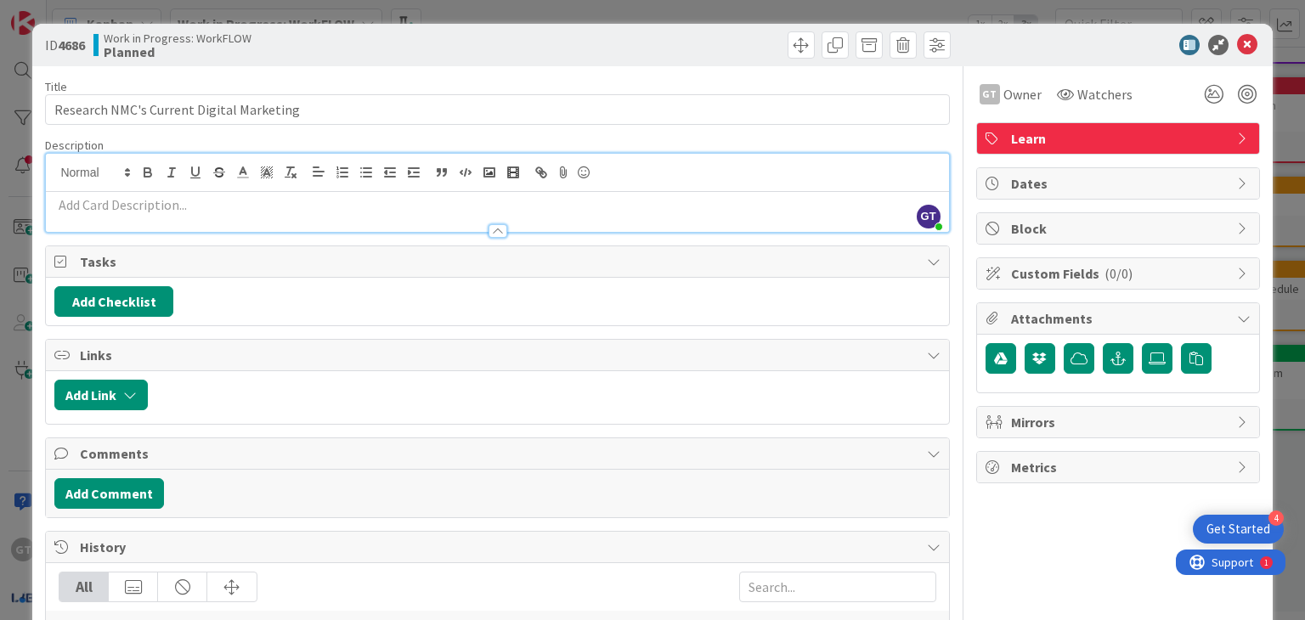
click at [402, 211] on p at bounding box center [497, 205] width 886 height 20
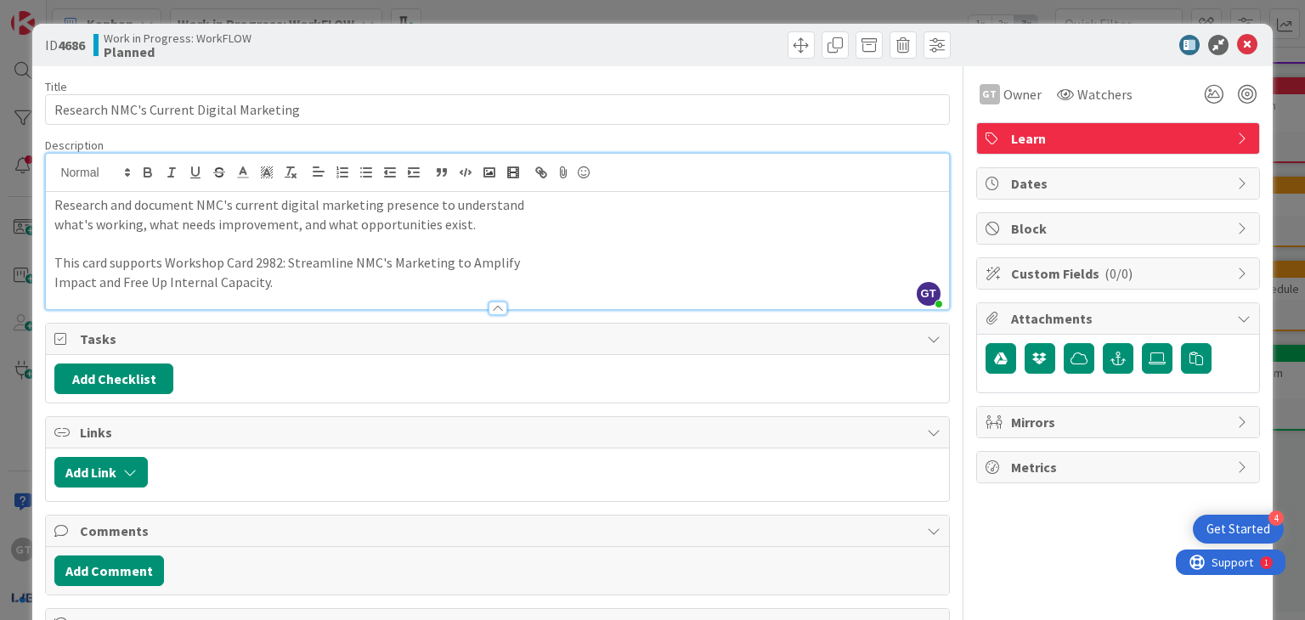
click at [54, 224] on p "what's working, what needs improvement, and what opportunities exist." at bounding box center [497, 225] width 886 height 20
click at [51, 264] on div "Research and document NMC's current digital marketing presence to understand wh…" at bounding box center [497, 250] width 903 height 117
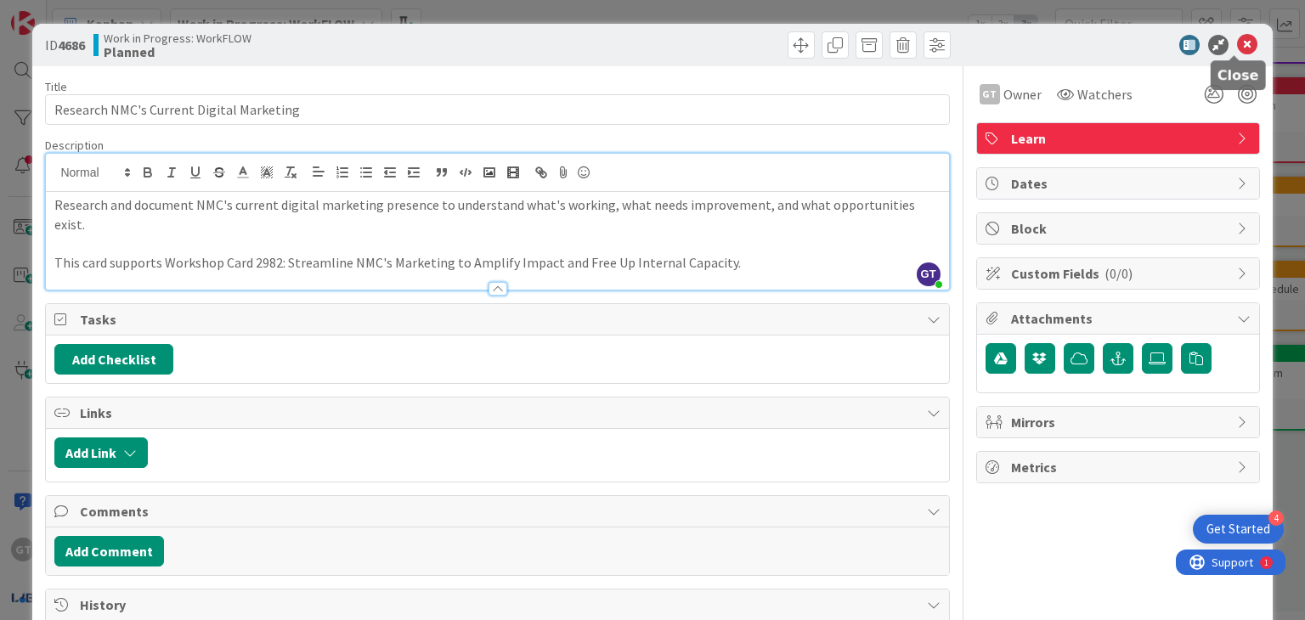
click at [1237, 52] on icon at bounding box center [1247, 45] width 20 height 20
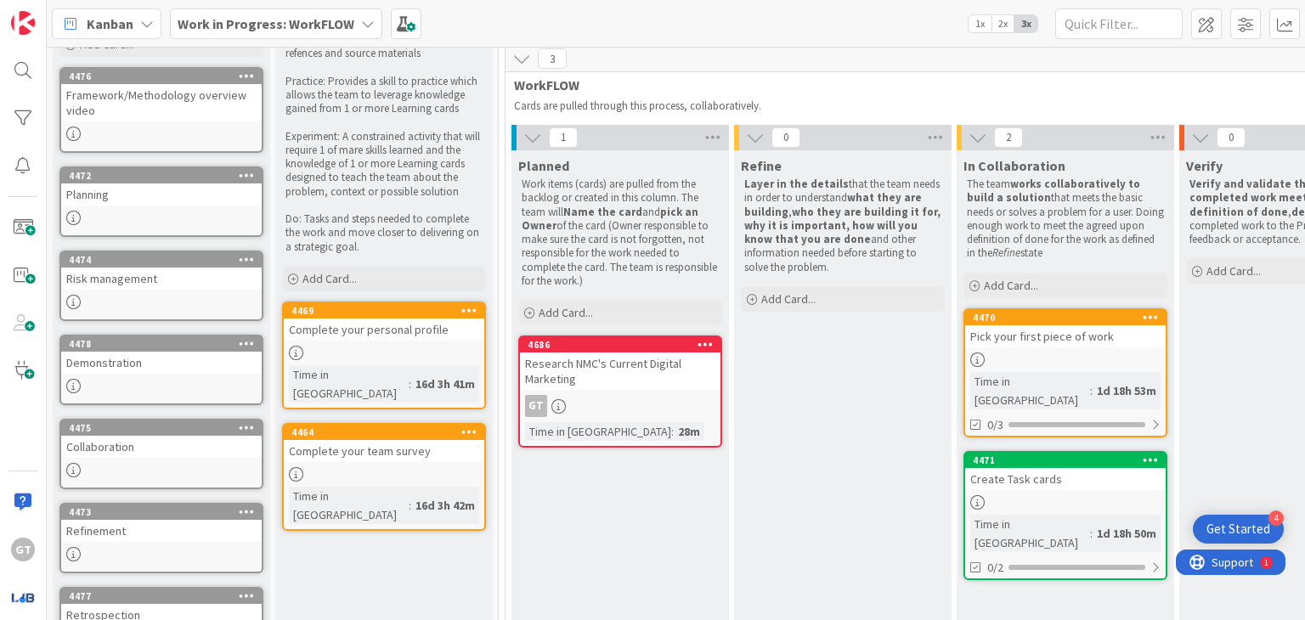
click at [1073, 354] on div at bounding box center [1065, 360] width 201 height 14
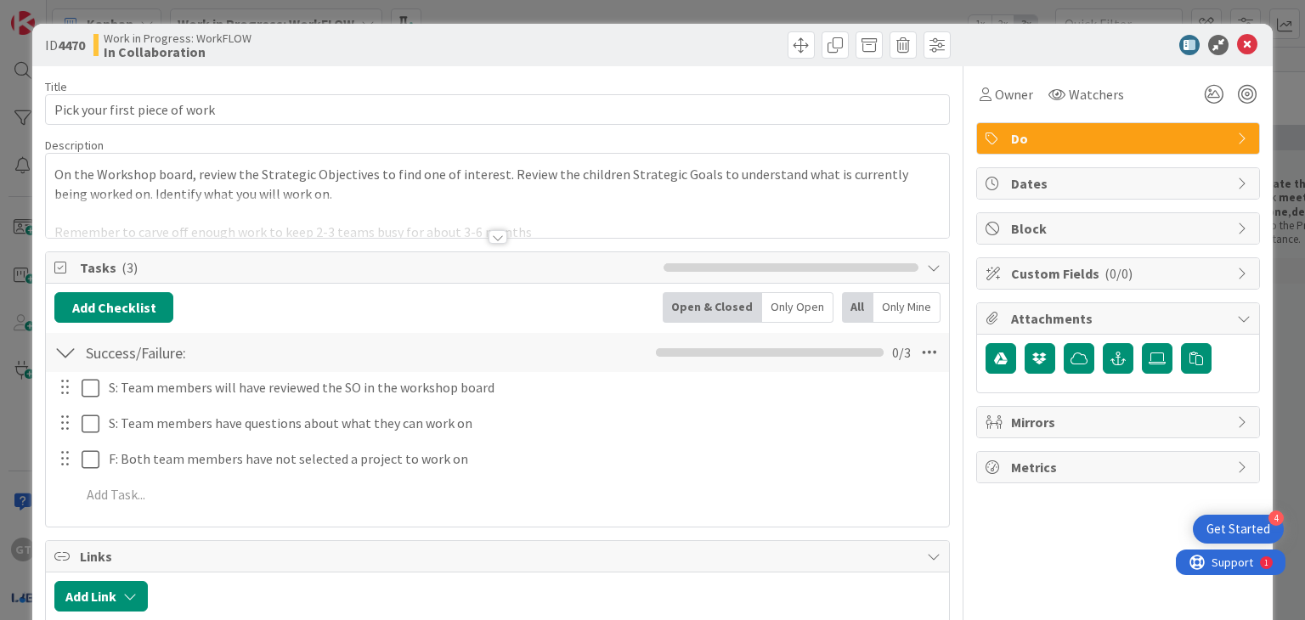
click at [493, 235] on div at bounding box center [498, 237] width 19 height 14
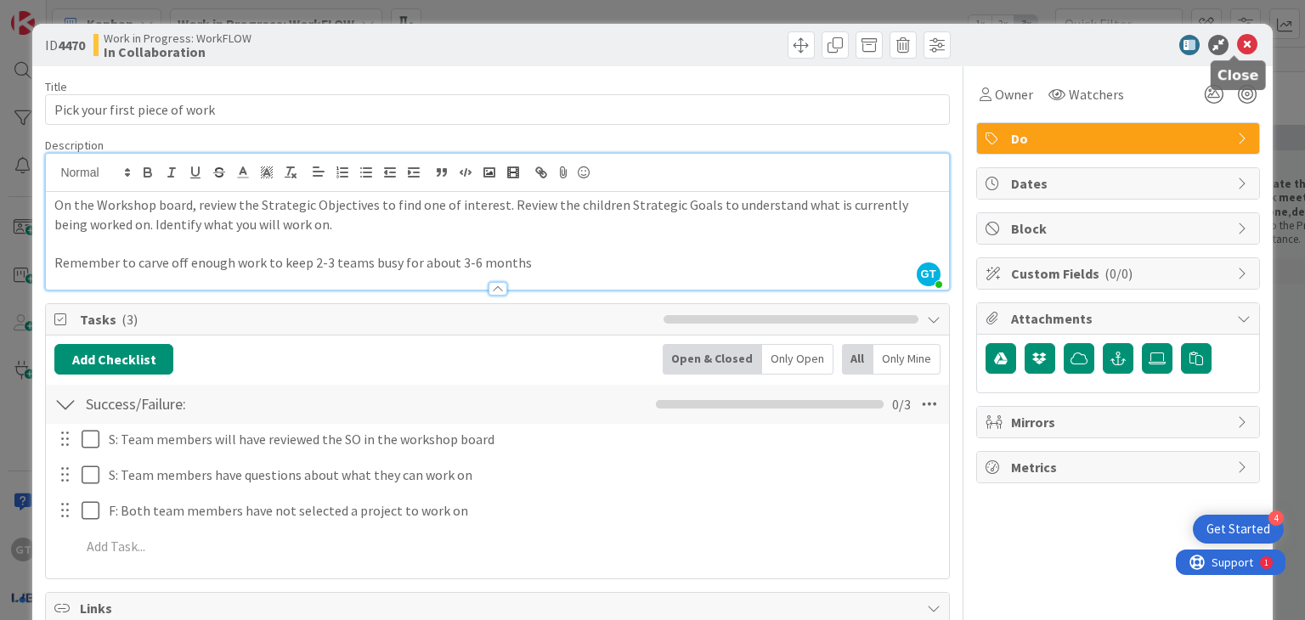
click at [1237, 42] on icon at bounding box center [1247, 45] width 20 height 20
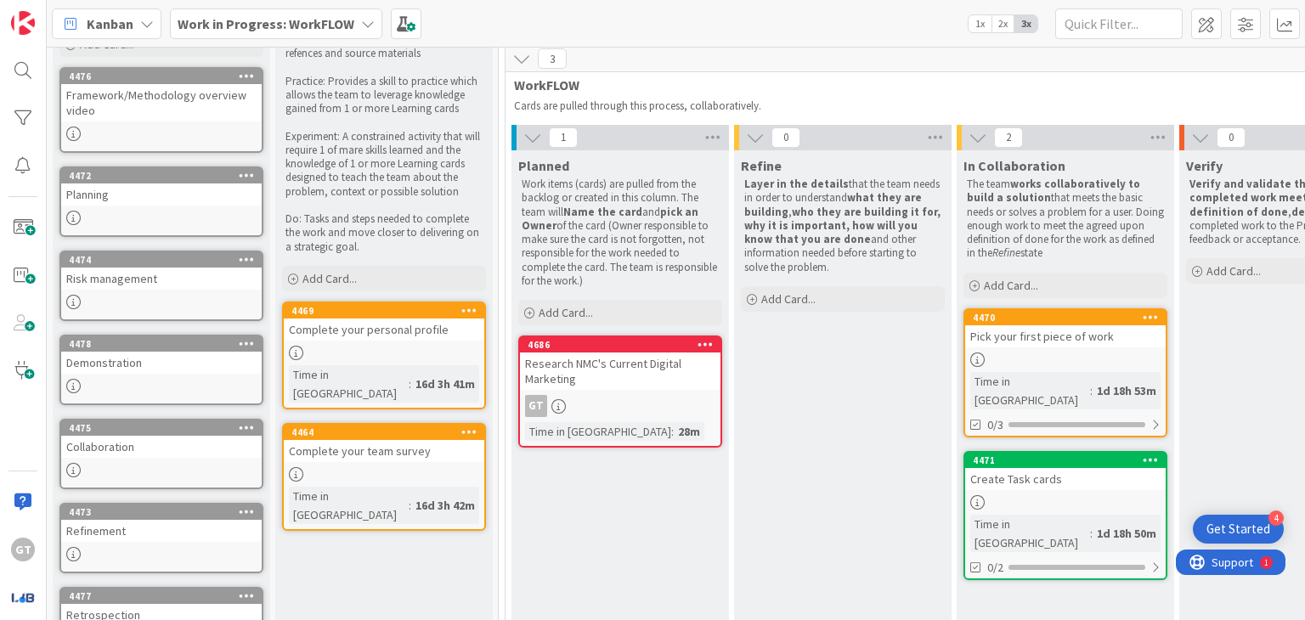
click at [1023, 470] on link "4471 Create Task cards Time in Column : 1d 18h 50m 0/2" at bounding box center [1066, 515] width 204 height 129
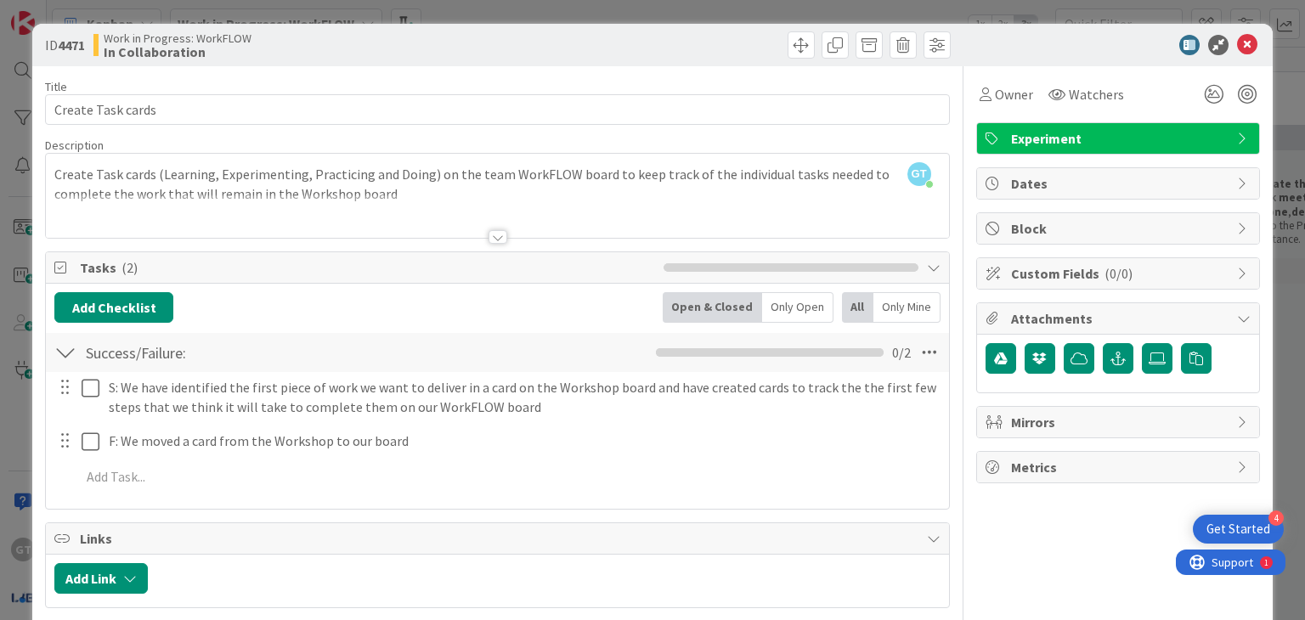
click at [498, 238] on div at bounding box center [498, 237] width 19 height 14
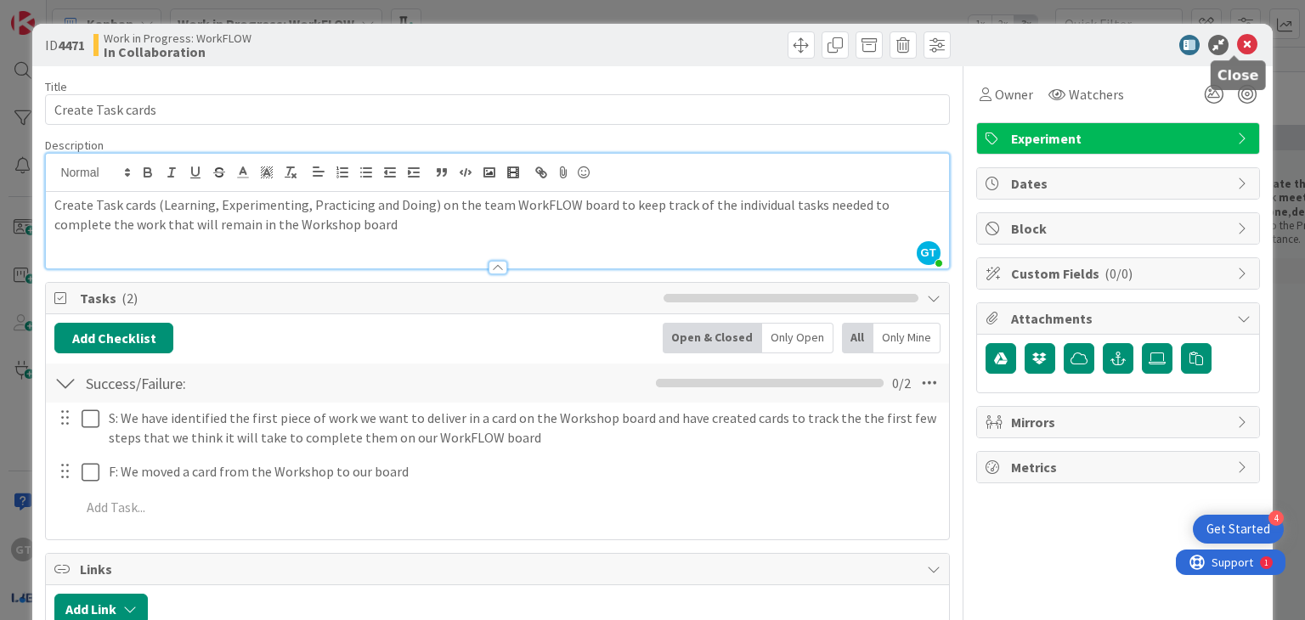
click at [1238, 42] on icon at bounding box center [1247, 45] width 20 height 20
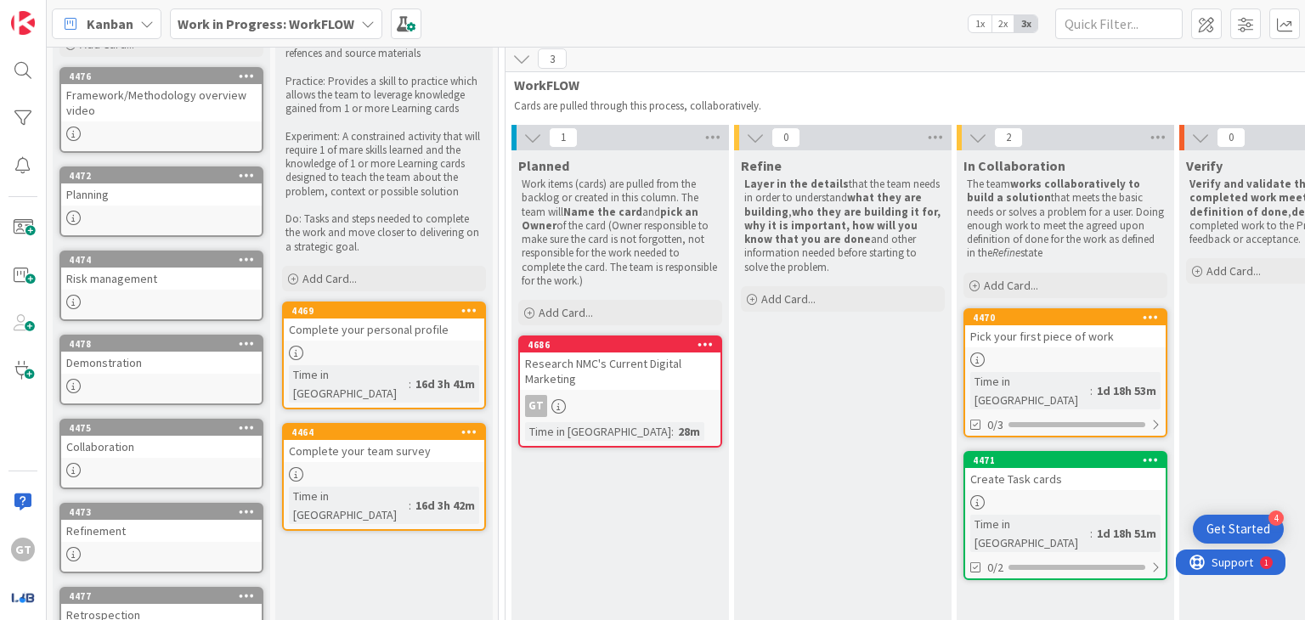
click at [1007, 347] on link "4470 Pick your first piece of work Time in Column : 1d 18h 53m 0/3" at bounding box center [1066, 372] width 204 height 129
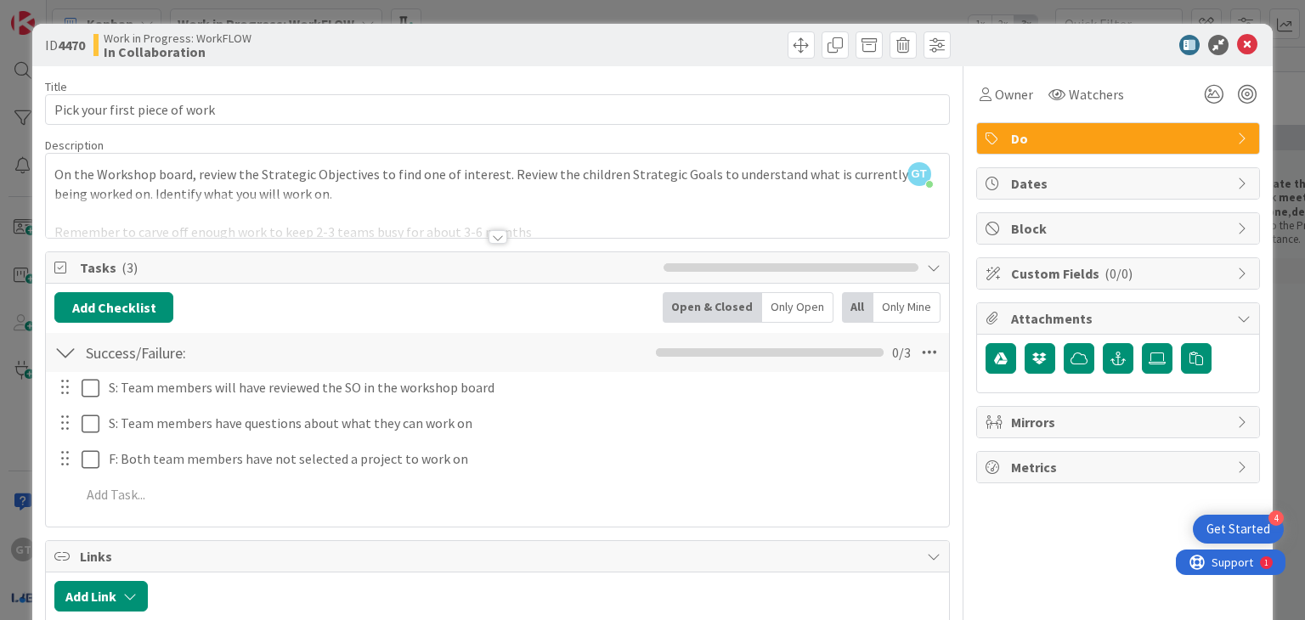
click at [490, 233] on div at bounding box center [498, 237] width 19 height 14
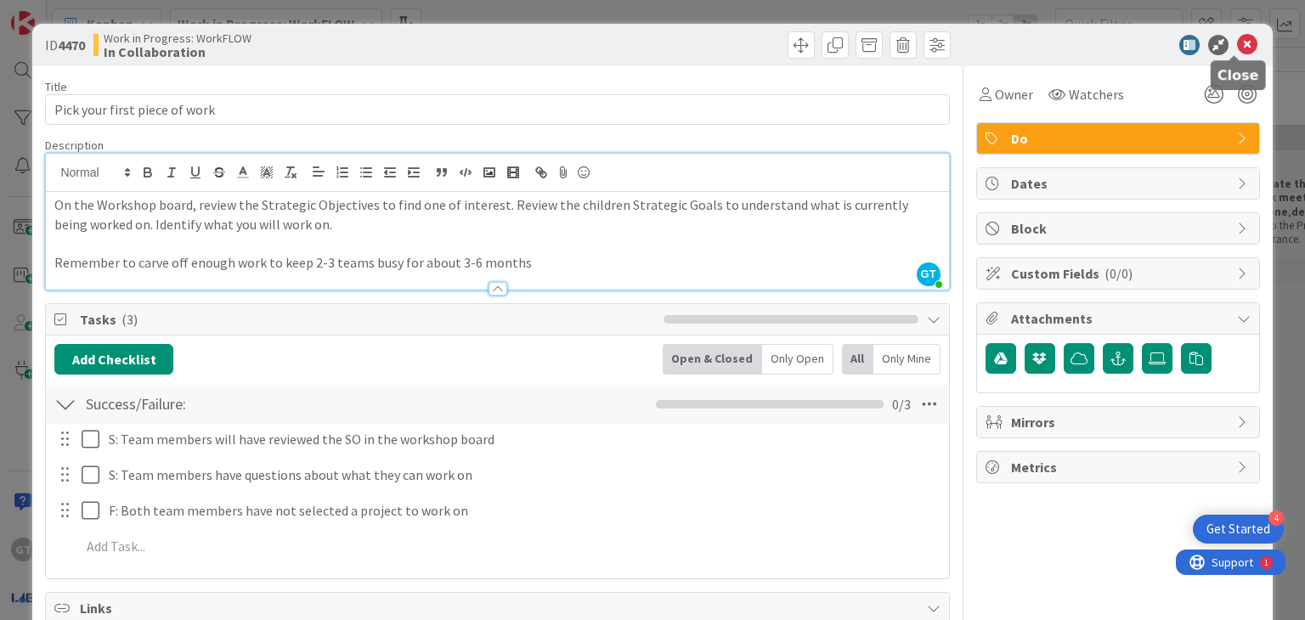
click at [1237, 41] on icon at bounding box center [1247, 45] width 20 height 20
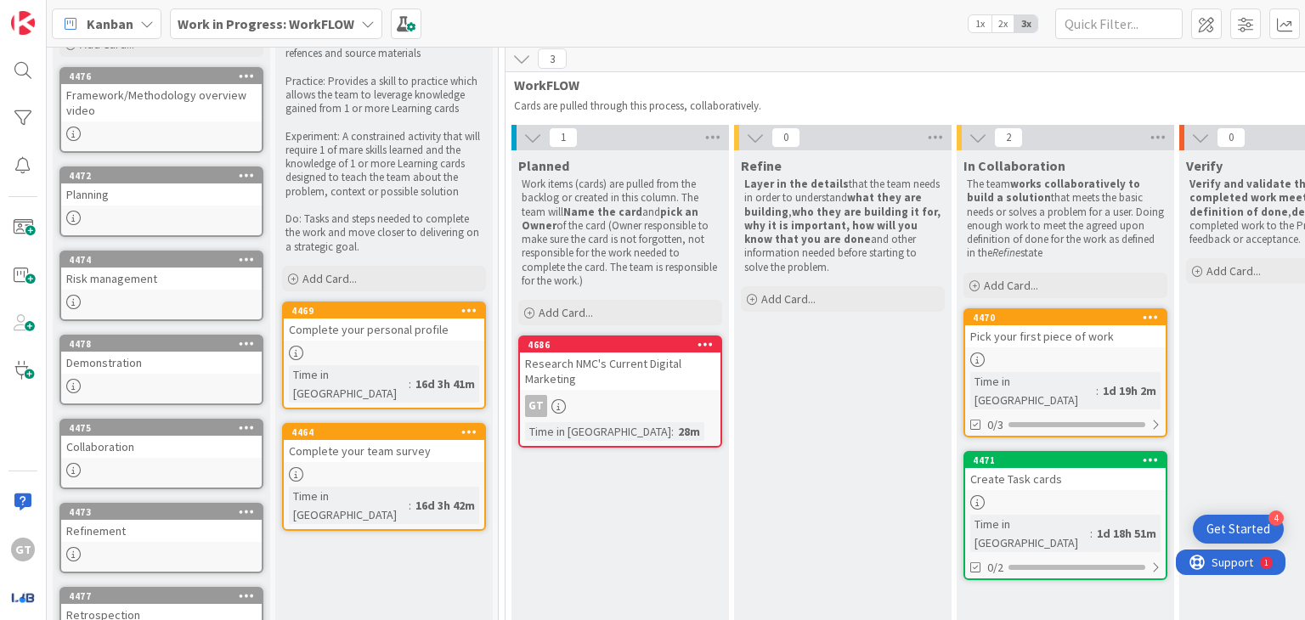
click at [1025, 468] on div "Create Task cards" at bounding box center [1065, 479] width 201 height 22
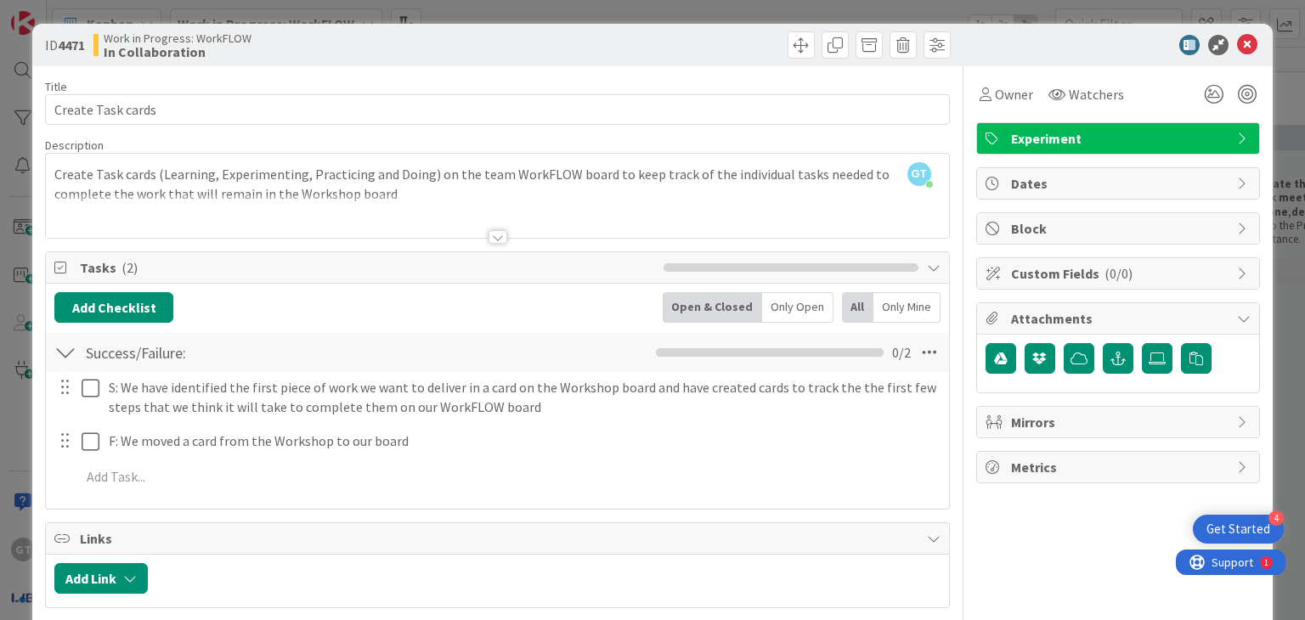
click at [490, 235] on div at bounding box center [498, 237] width 19 height 14
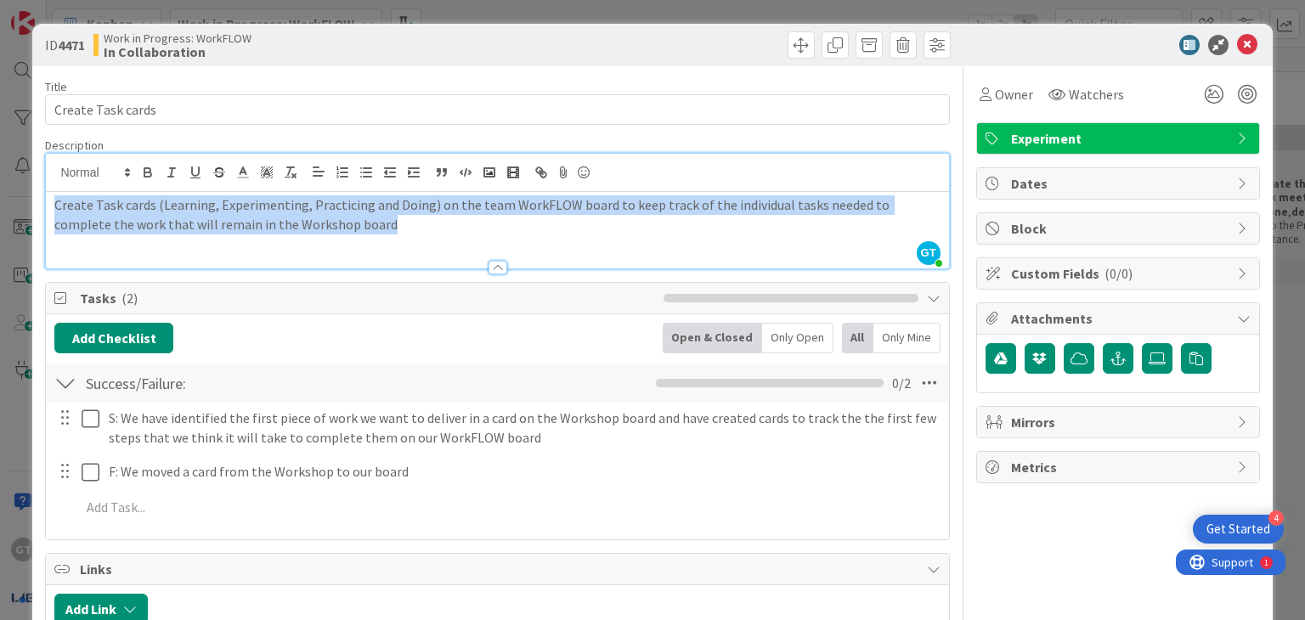
drag, startPoint x: 54, startPoint y: 205, endPoint x: 334, endPoint y: 239, distance: 282.5
click at [334, 239] on div "Create Task cards (Learning, Experimenting, Practicing and Doing) on the team W…" at bounding box center [497, 230] width 903 height 76
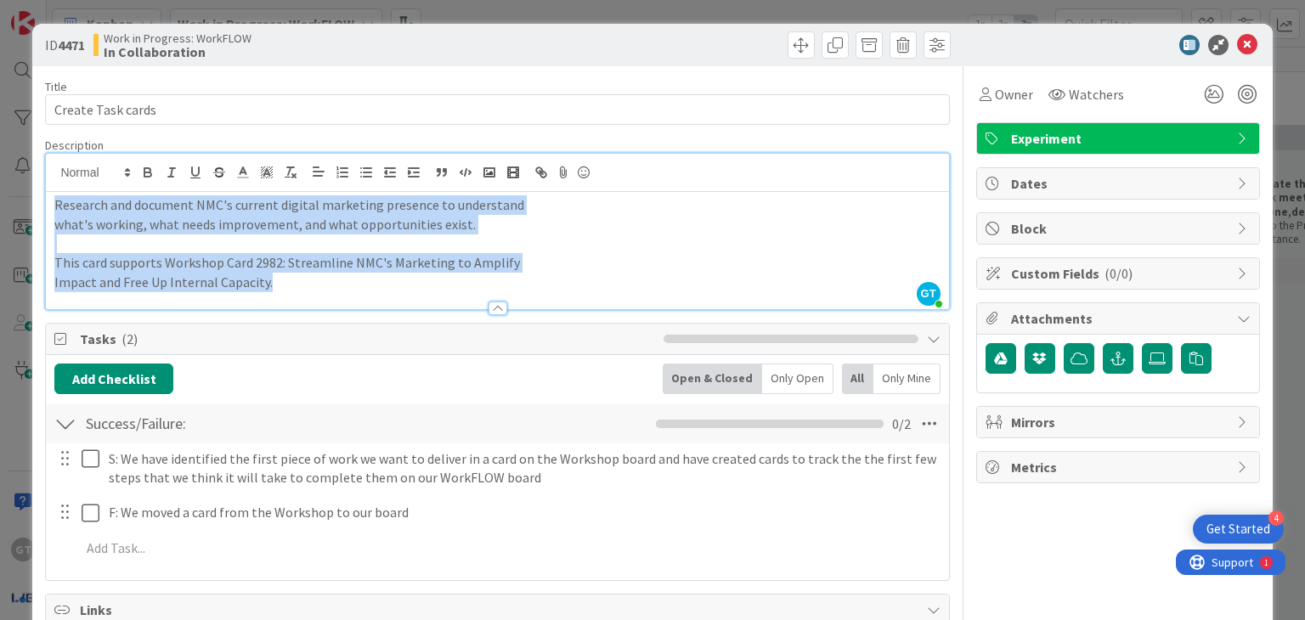
drag, startPoint x: 295, startPoint y: 286, endPoint x: 17, endPoint y: 127, distance: 320.6
click at [17, 127] on div "ID 4471 Work in Progress: WorkFLOW In Collaboration Title 17 / 128 Create Task …" at bounding box center [652, 310] width 1305 height 620
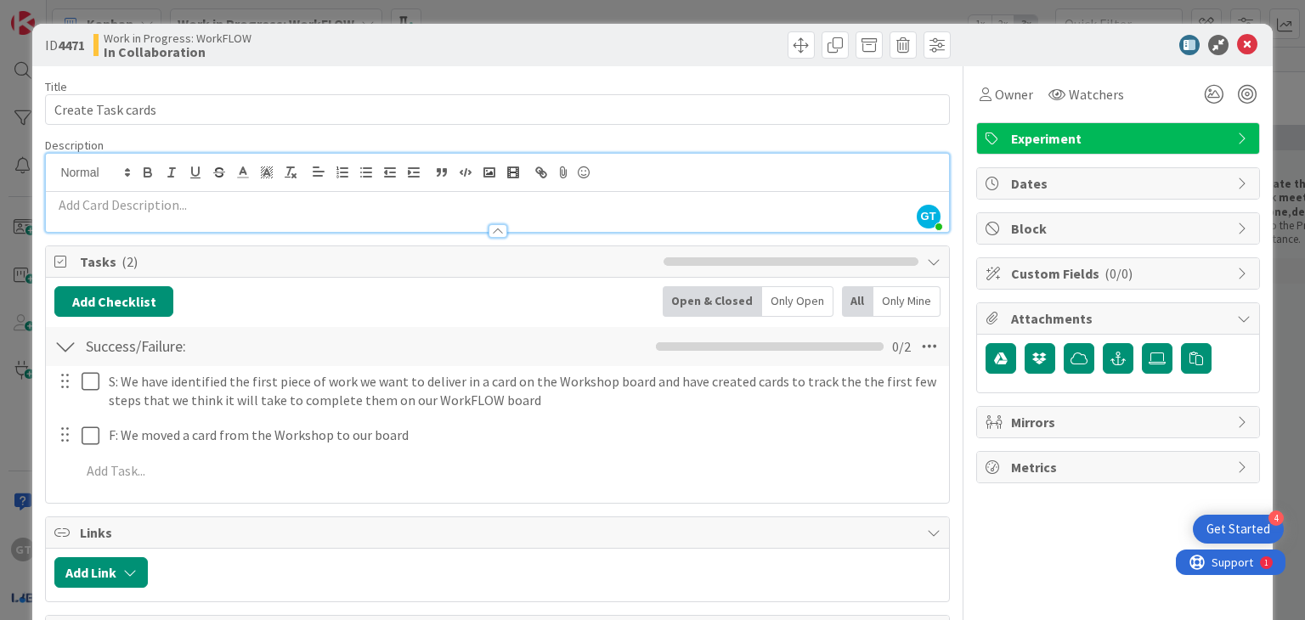
click at [116, 211] on p at bounding box center [497, 205] width 886 height 20
click at [1241, 42] on icon at bounding box center [1247, 45] width 20 height 20
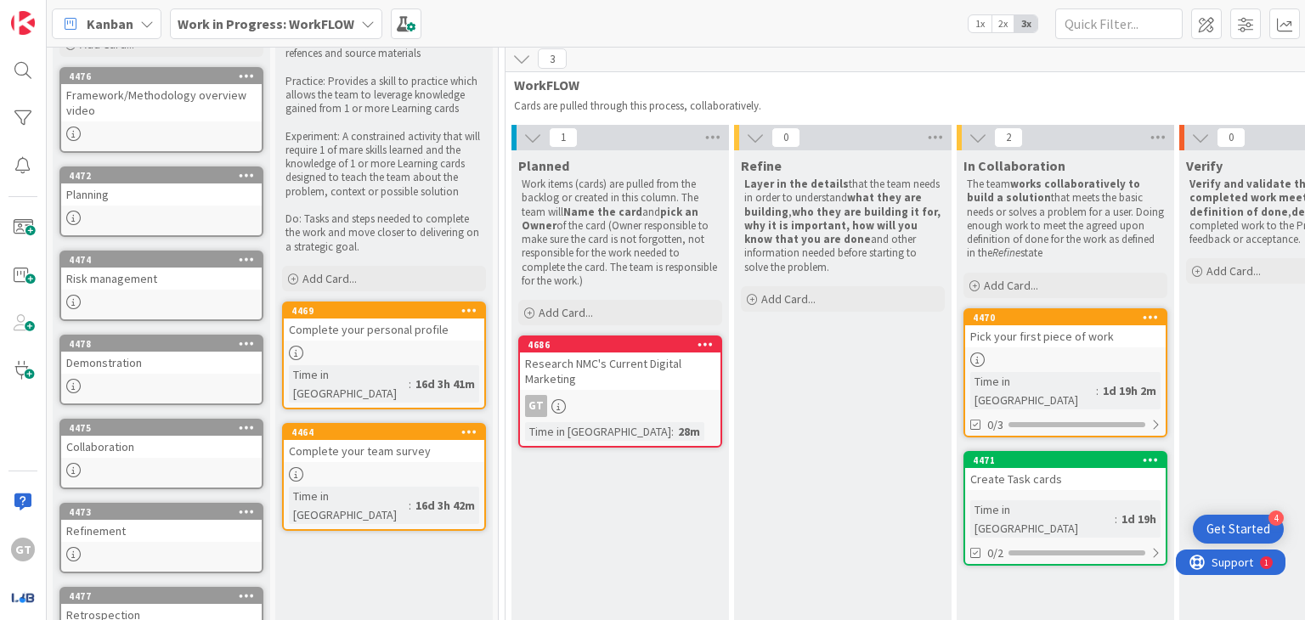
click at [1053, 342] on div "Pick your first piece of work" at bounding box center [1065, 336] width 201 height 22
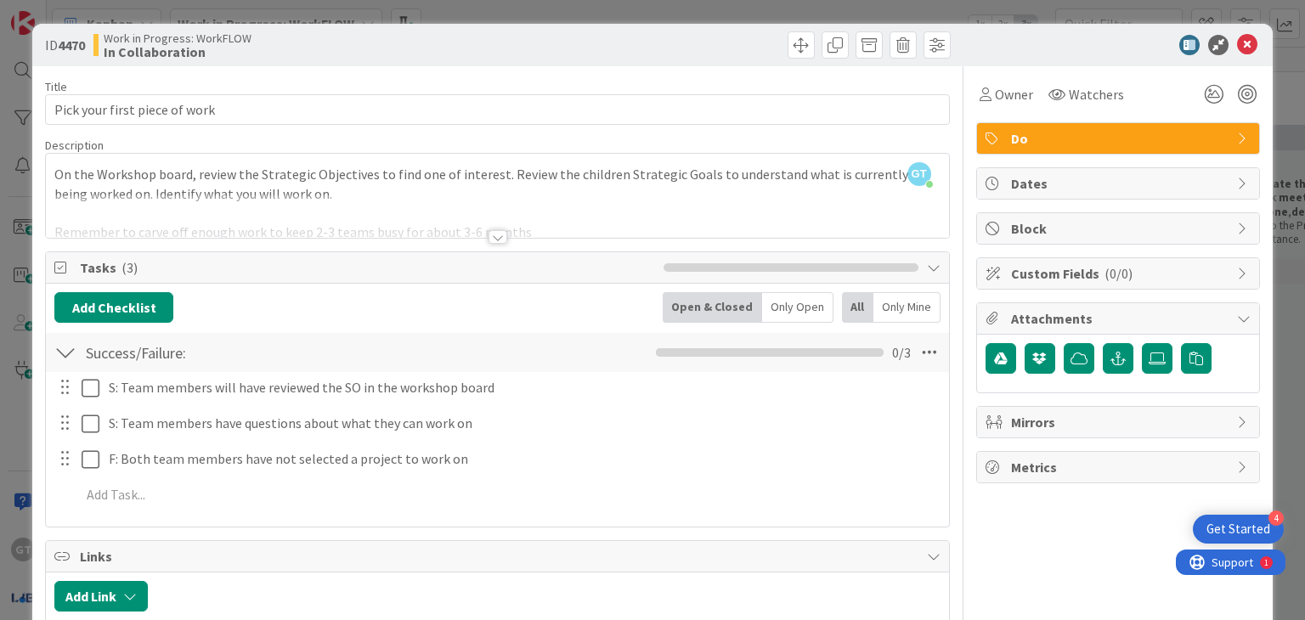
click at [490, 239] on div at bounding box center [498, 237] width 19 height 14
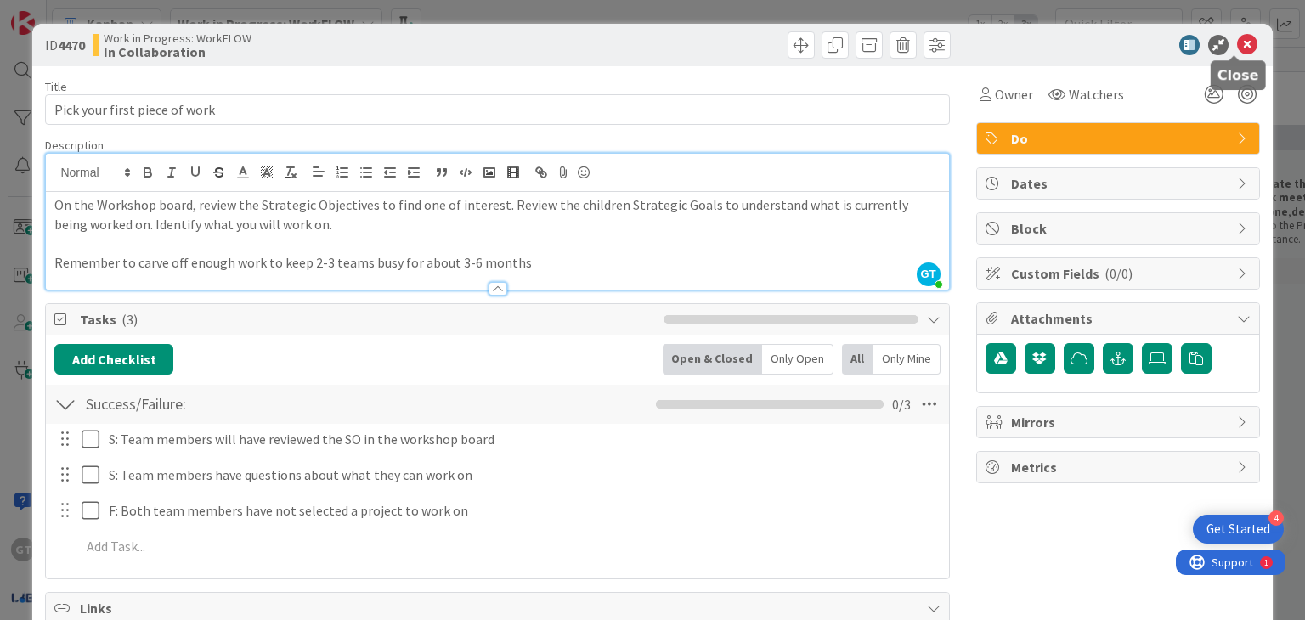
click at [1239, 48] on icon at bounding box center [1247, 45] width 20 height 20
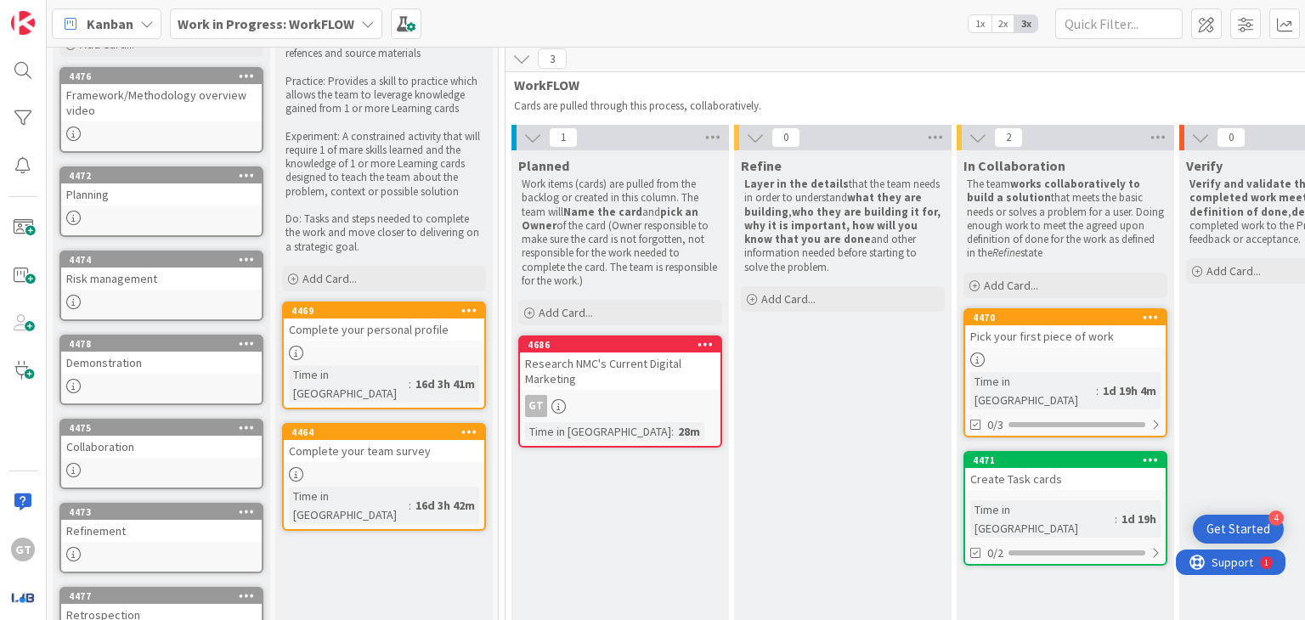
click at [1040, 501] on div "Time in [GEOGRAPHIC_DATA]" at bounding box center [1043, 519] width 144 height 37
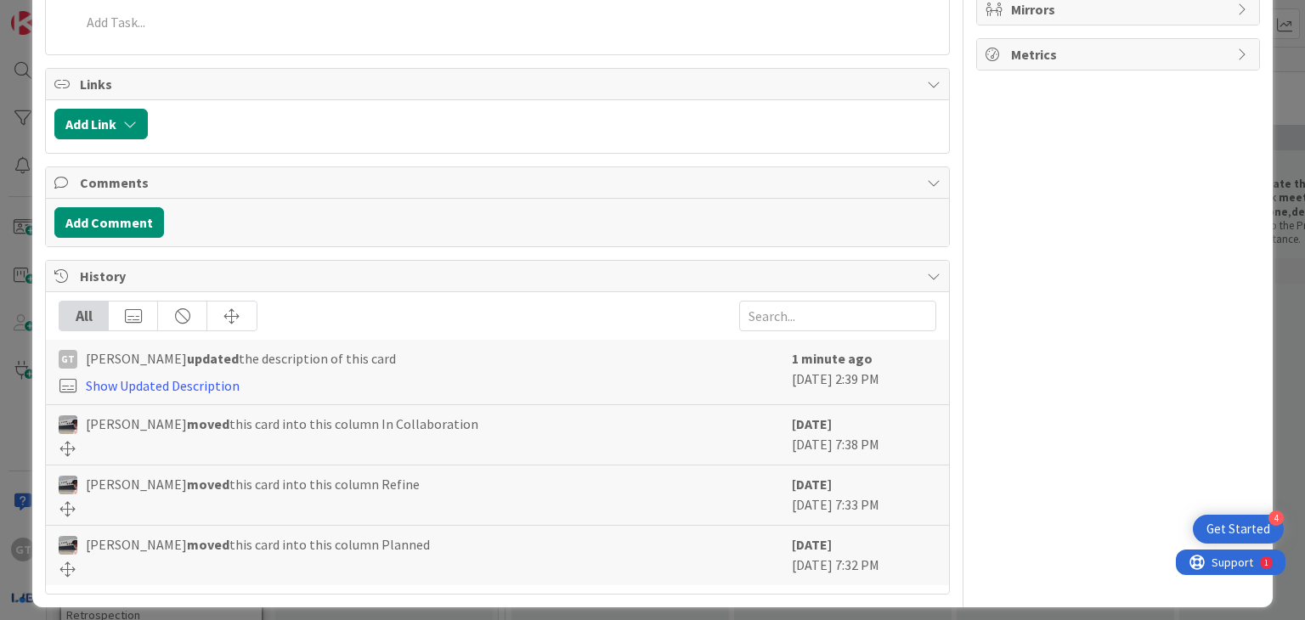
scroll to position [414, 0]
click at [206, 423] on b "moved" at bounding box center [208, 423] width 42 height 17
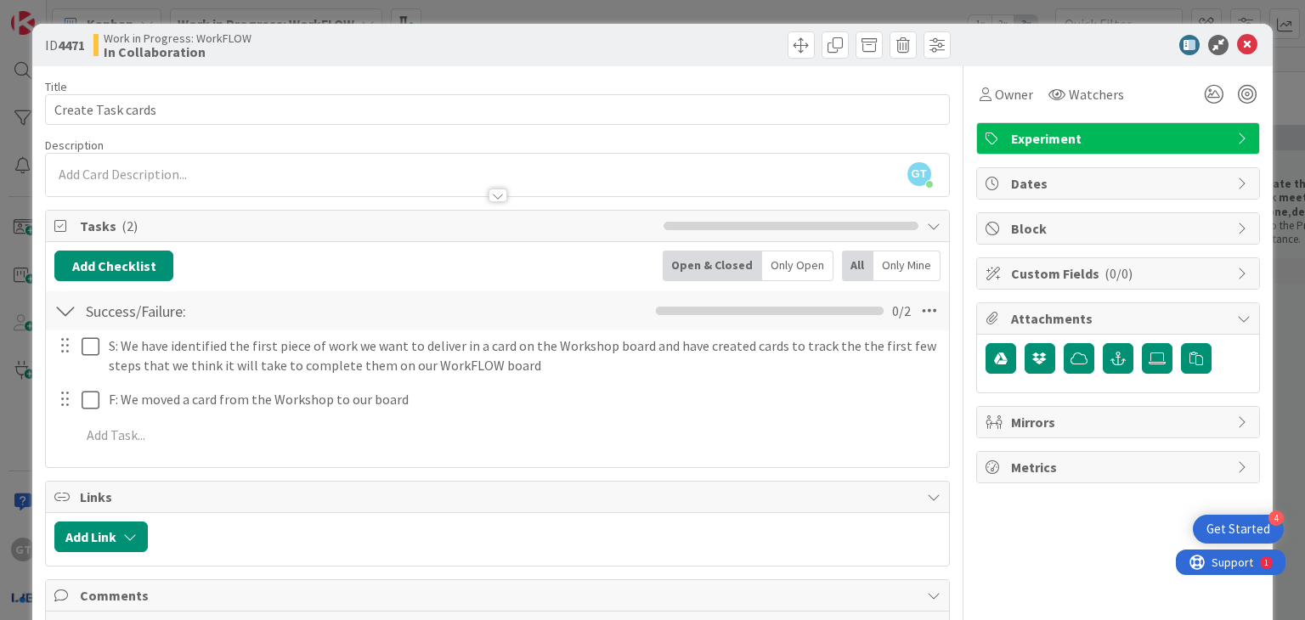
click at [492, 190] on div at bounding box center [498, 196] width 19 height 14
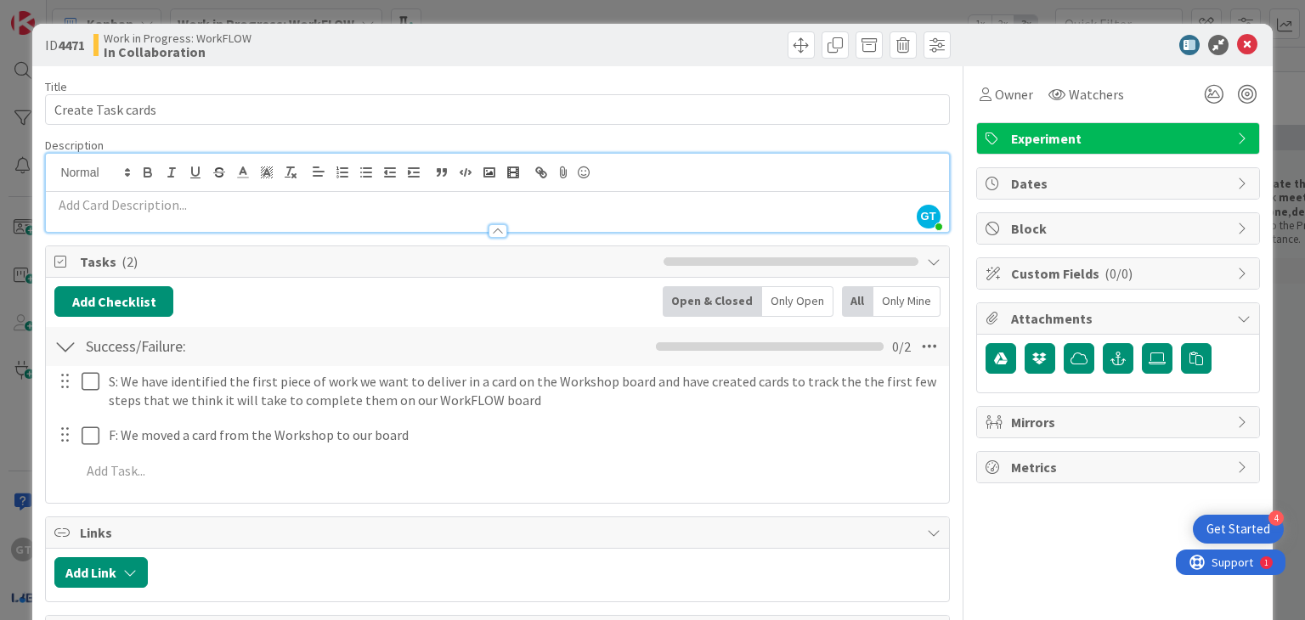
click at [450, 207] on p at bounding box center [497, 205] width 886 height 20
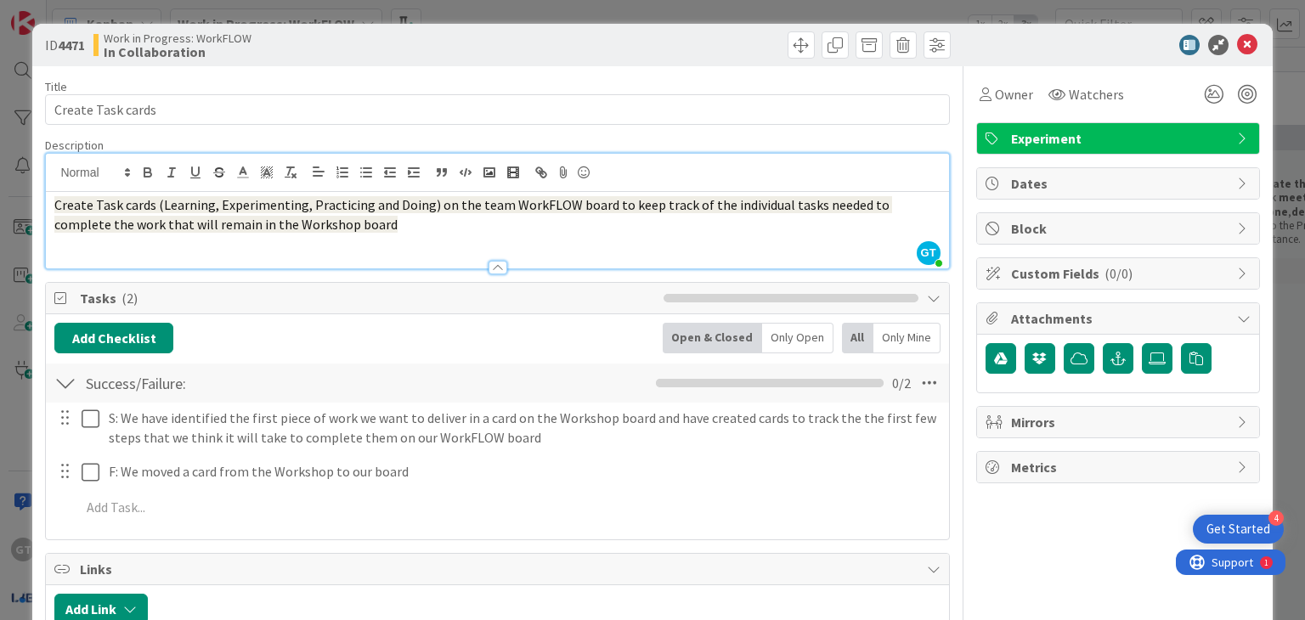
click at [450, 207] on span "Create Task cards (Learning, Experimenting, Practicing and Doing) on the team W…" at bounding box center [473, 214] width 838 height 37
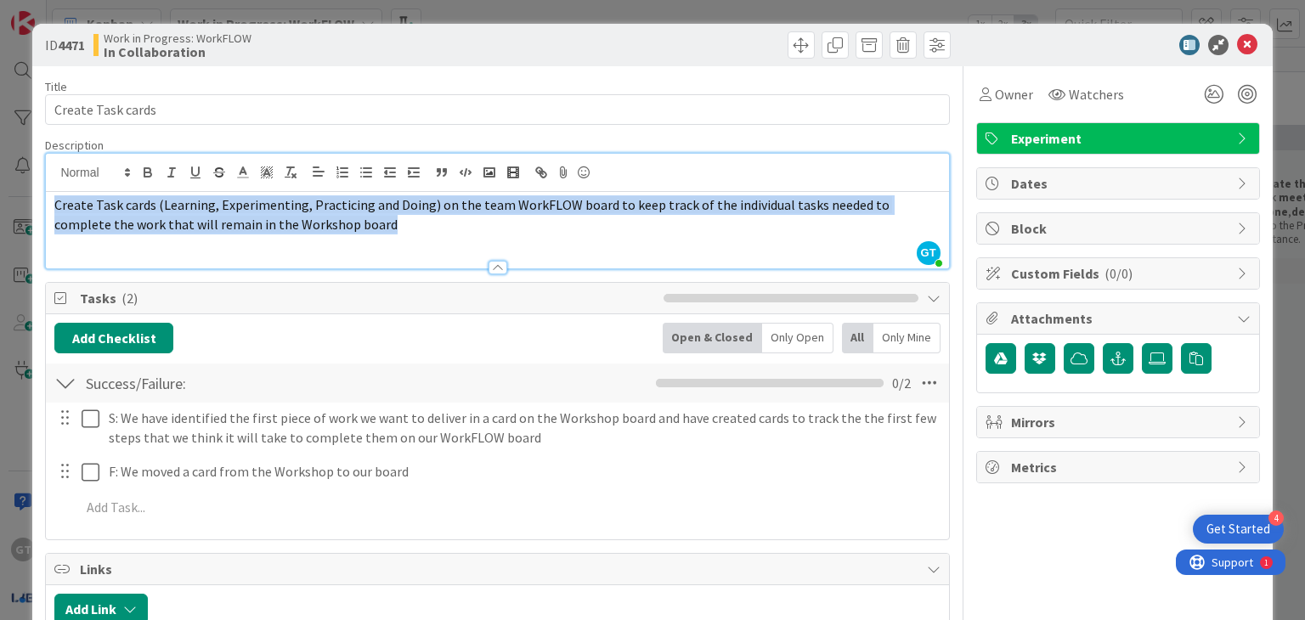
click at [450, 207] on span "Create Task cards (Learning, Experimenting, Practicing and Doing) on the team W…" at bounding box center [473, 214] width 838 height 37
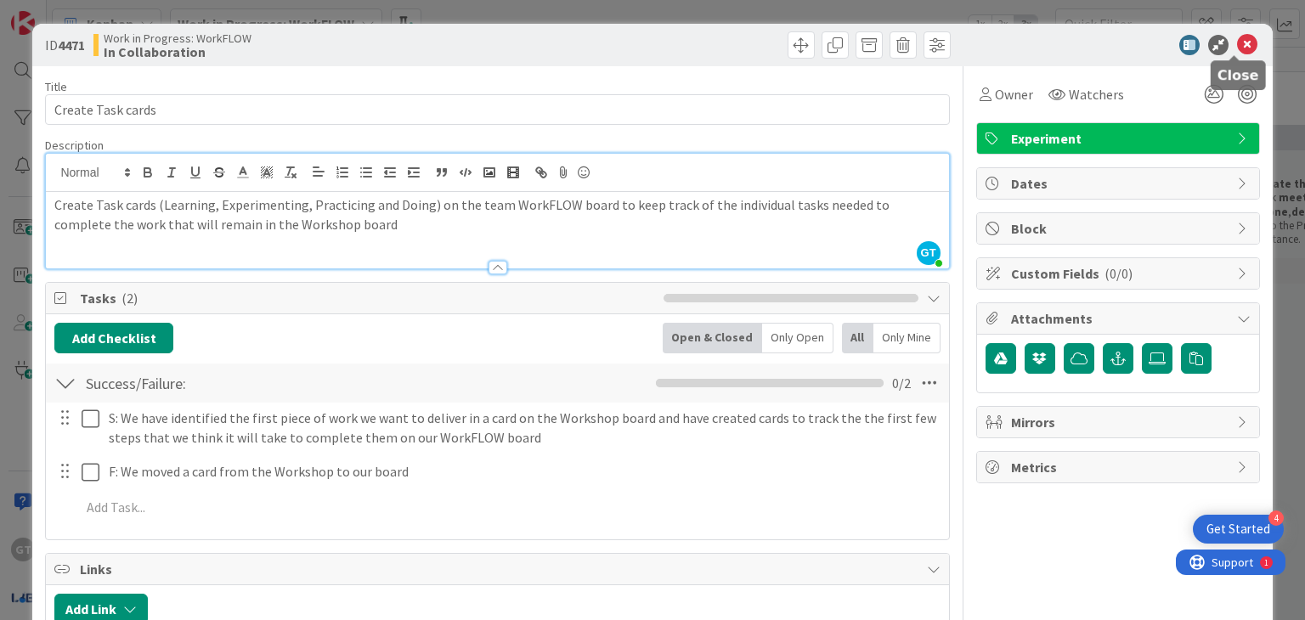
click at [1237, 44] on icon at bounding box center [1247, 45] width 20 height 20
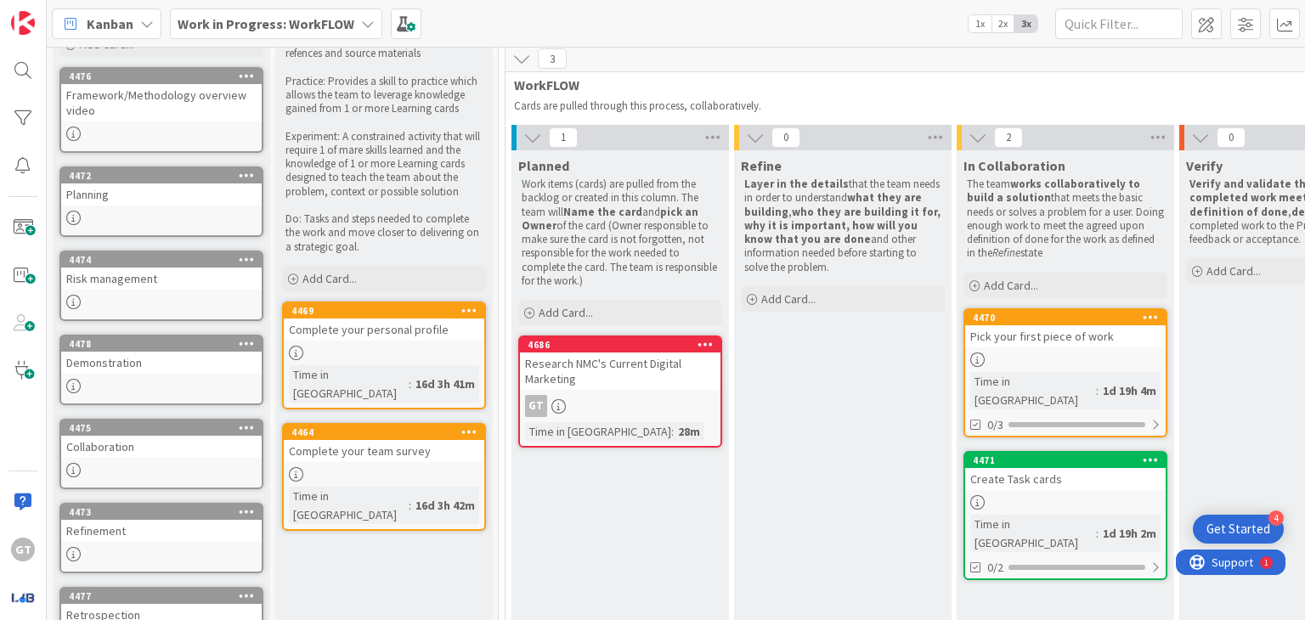
click at [1037, 495] on div at bounding box center [1065, 502] width 201 height 14
